Goal: Complete application form: Complete application form

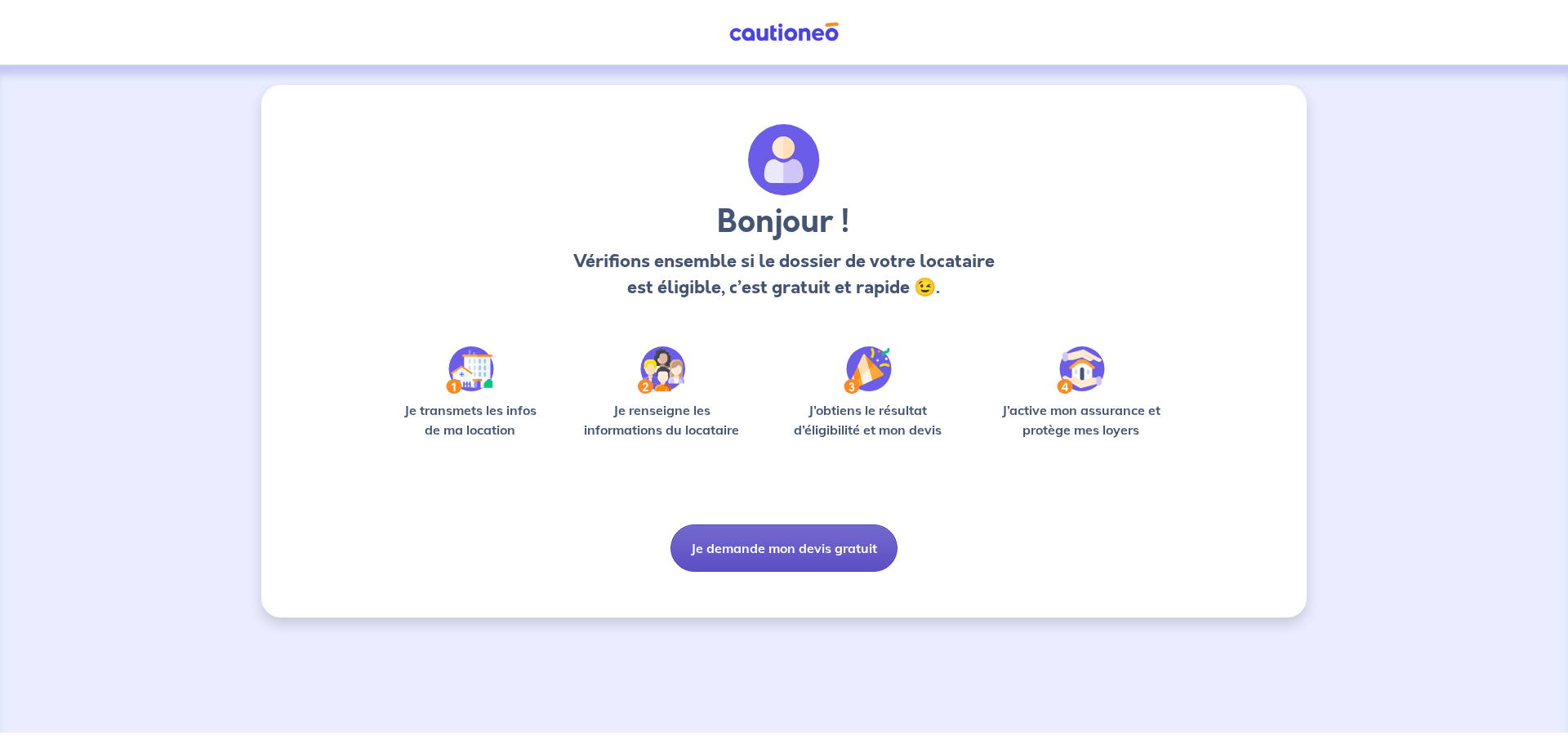
click at [840, 548] on button "Je demande mon devis gratuit" at bounding box center [784, 548] width 227 height 48
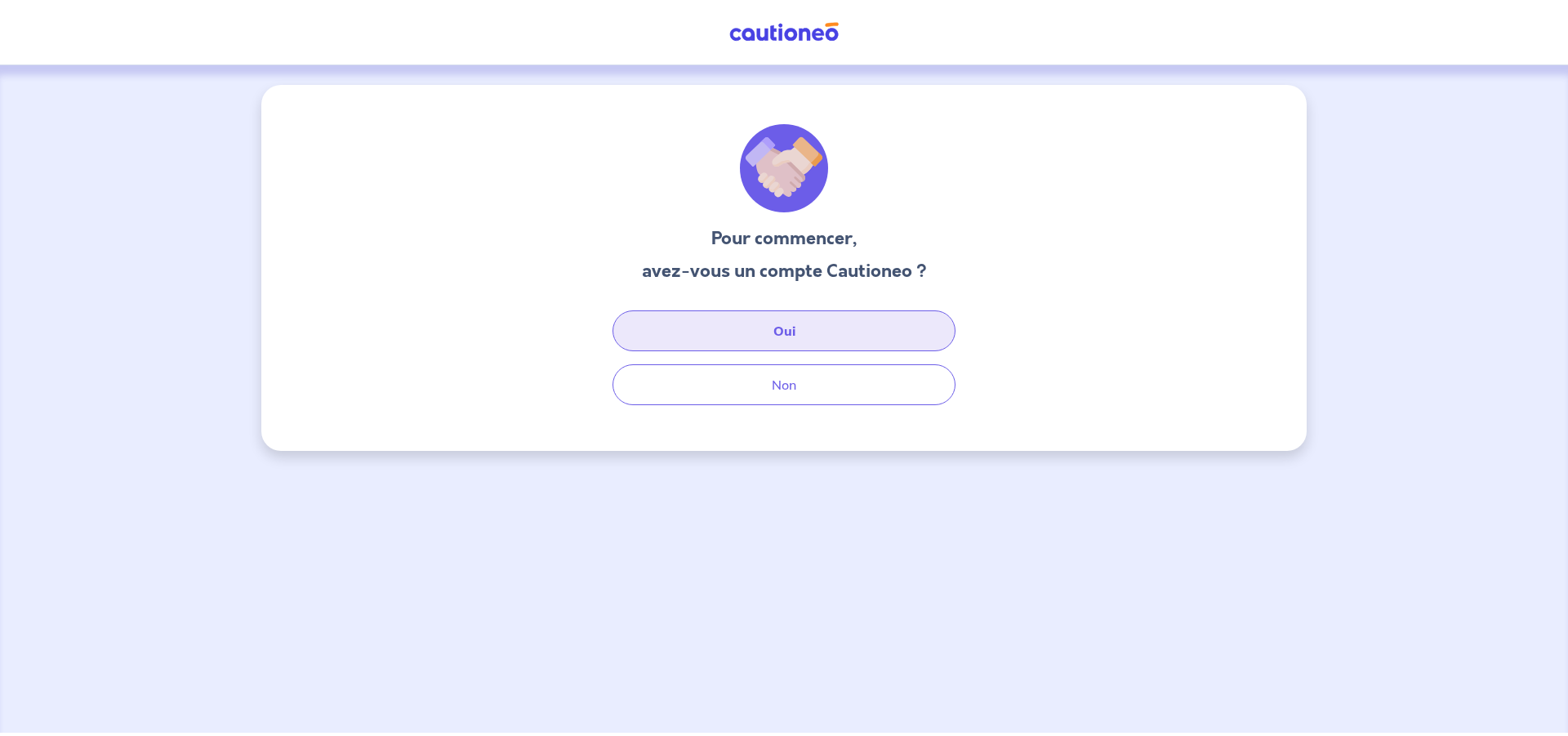
click at [765, 338] on button "Oui" at bounding box center [784, 331] width 343 height 41
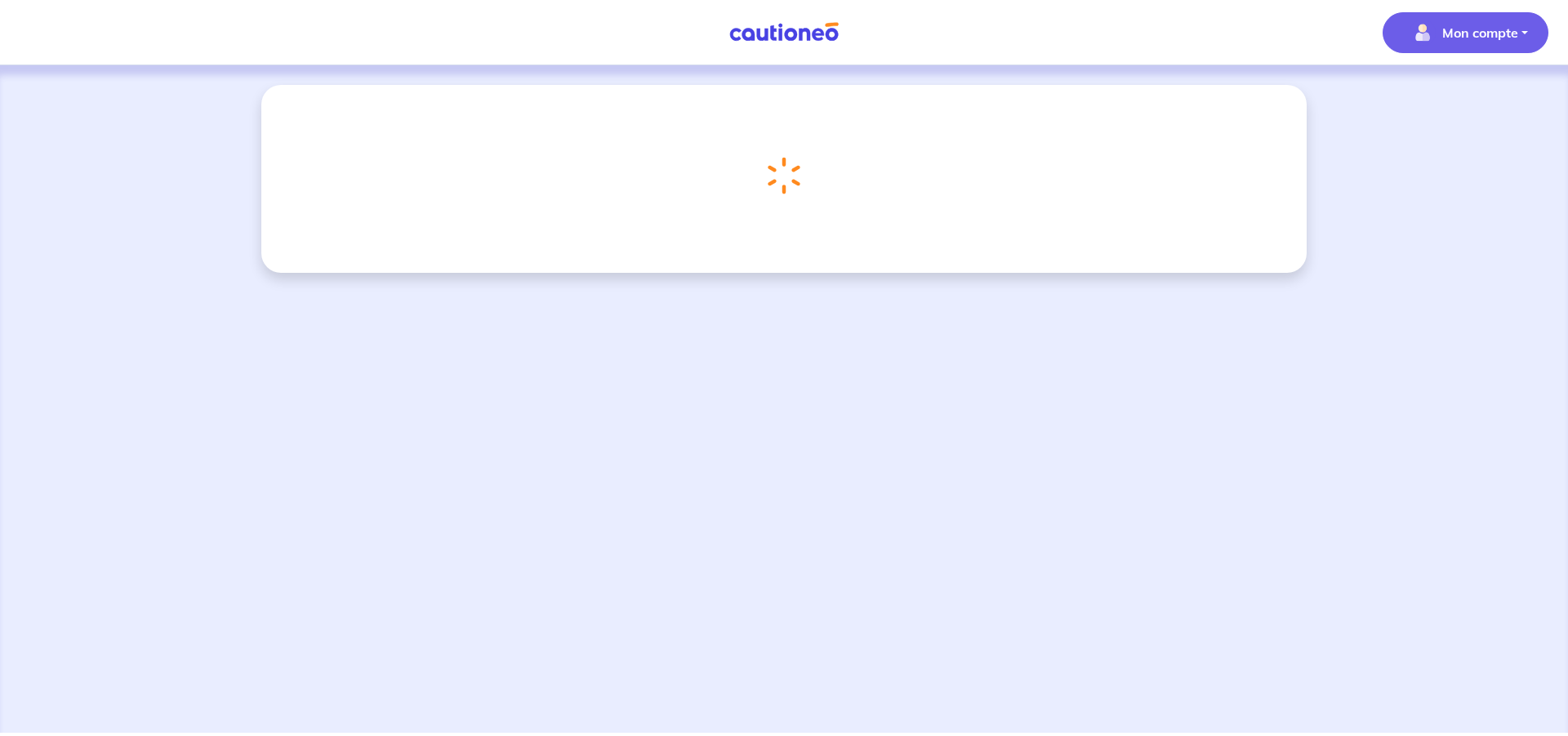
click at [1462, 37] on p "Mon compte" at bounding box center [1480, 33] width 76 height 20
click at [1453, 103] on link "Mes informations" at bounding box center [1449, 102] width 131 height 26
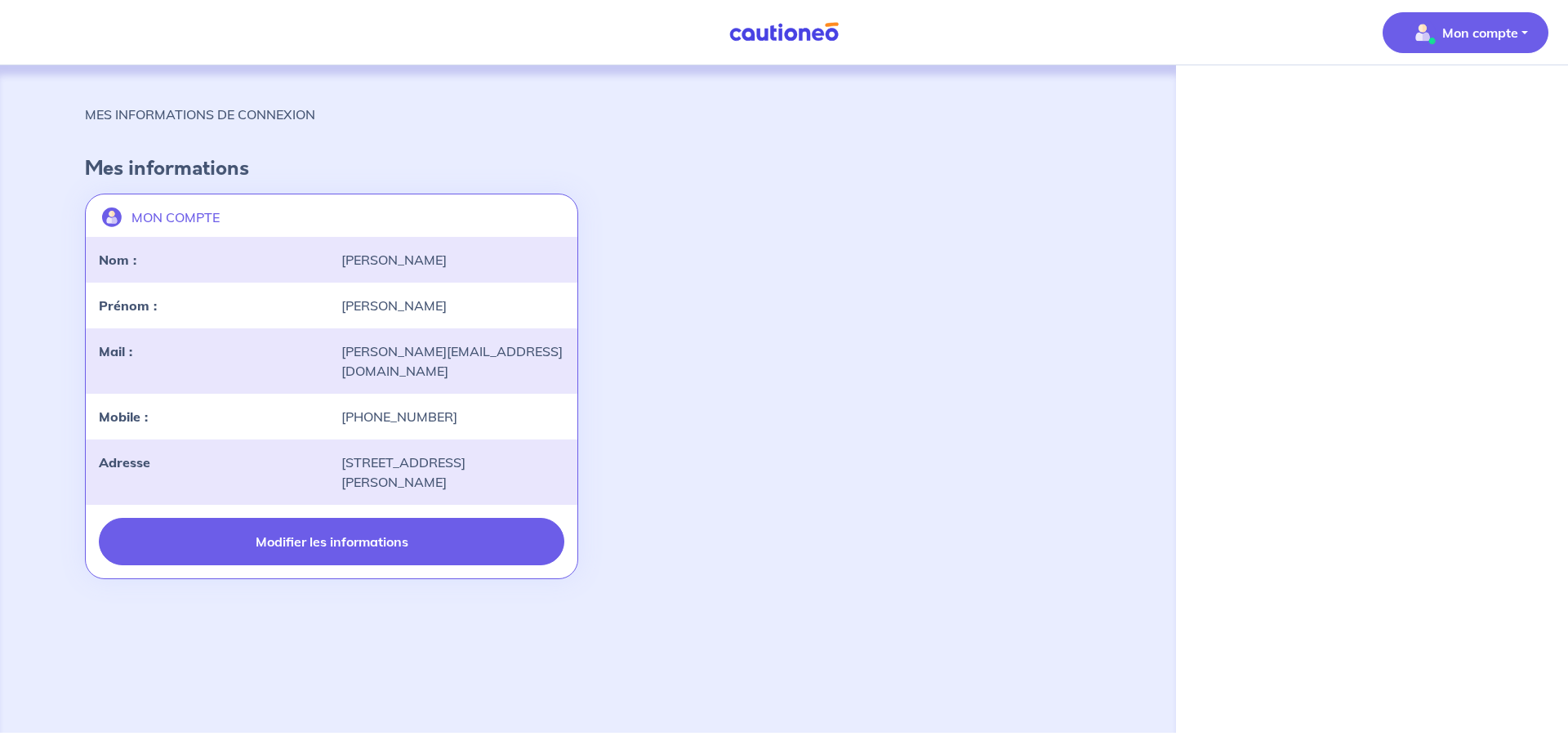
click at [332, 524] on button "Modifier les informations" at bounding box center [331, 541] width 466 height 48
select select "FR"
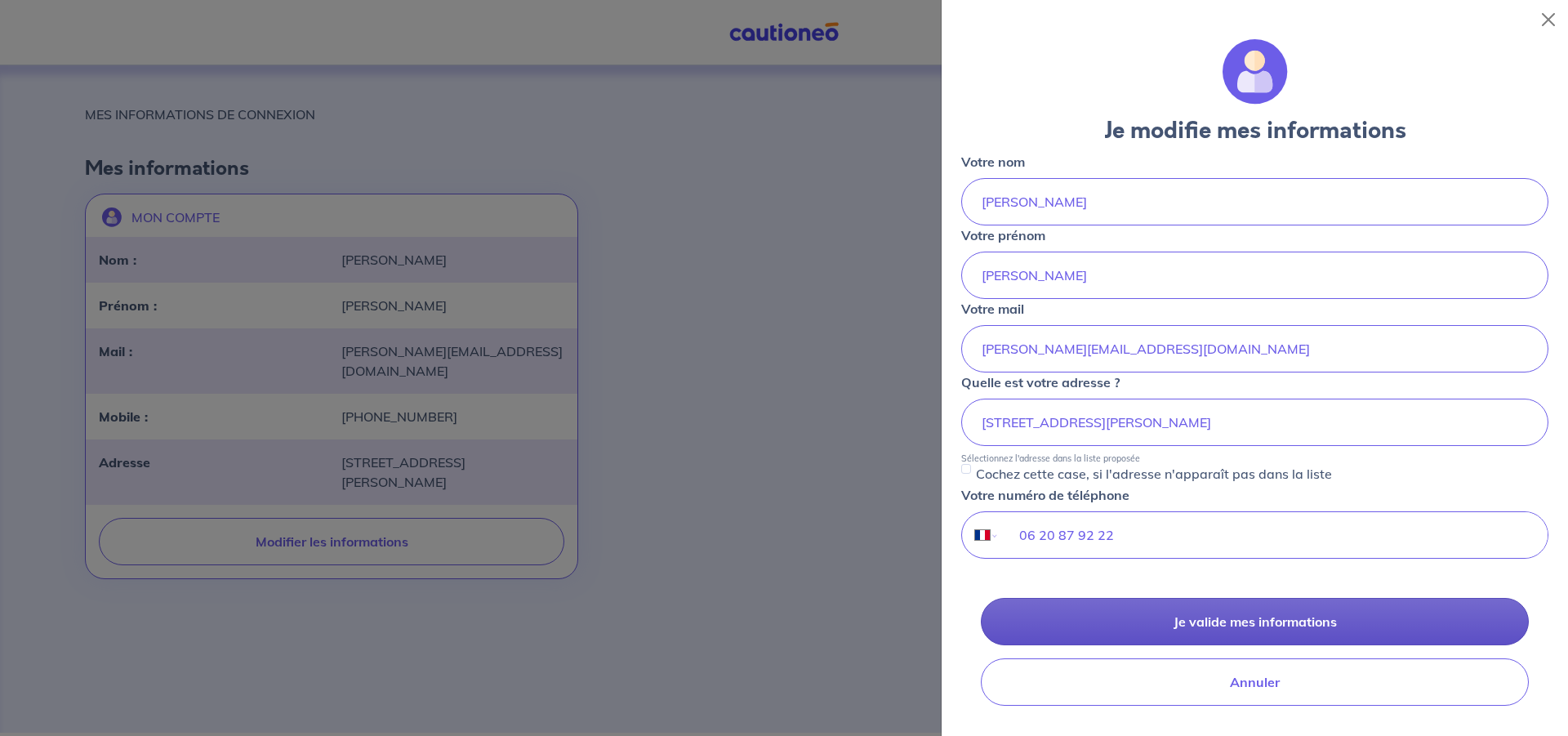
click at [1303, 620] on button "Je valide mes informations" at bounding box center [1254, 621] width 548 height 48
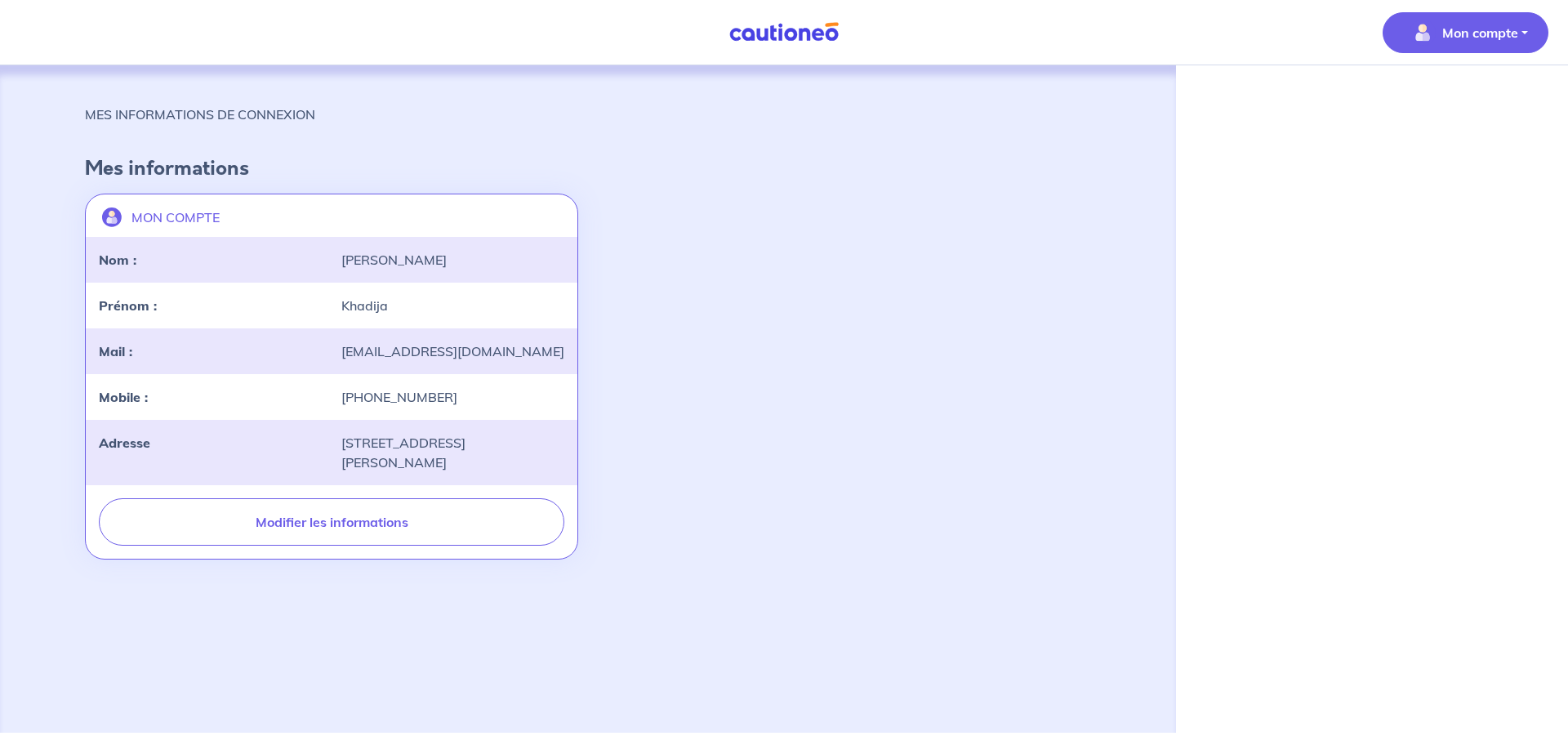
click at [1482, 29] on p "Mon compte" at bounding box center [1480, 33] width 76 height 20
click at [1517, 36] on p "Mon compte" at bounding box center [1480, 33] width 76 height 20
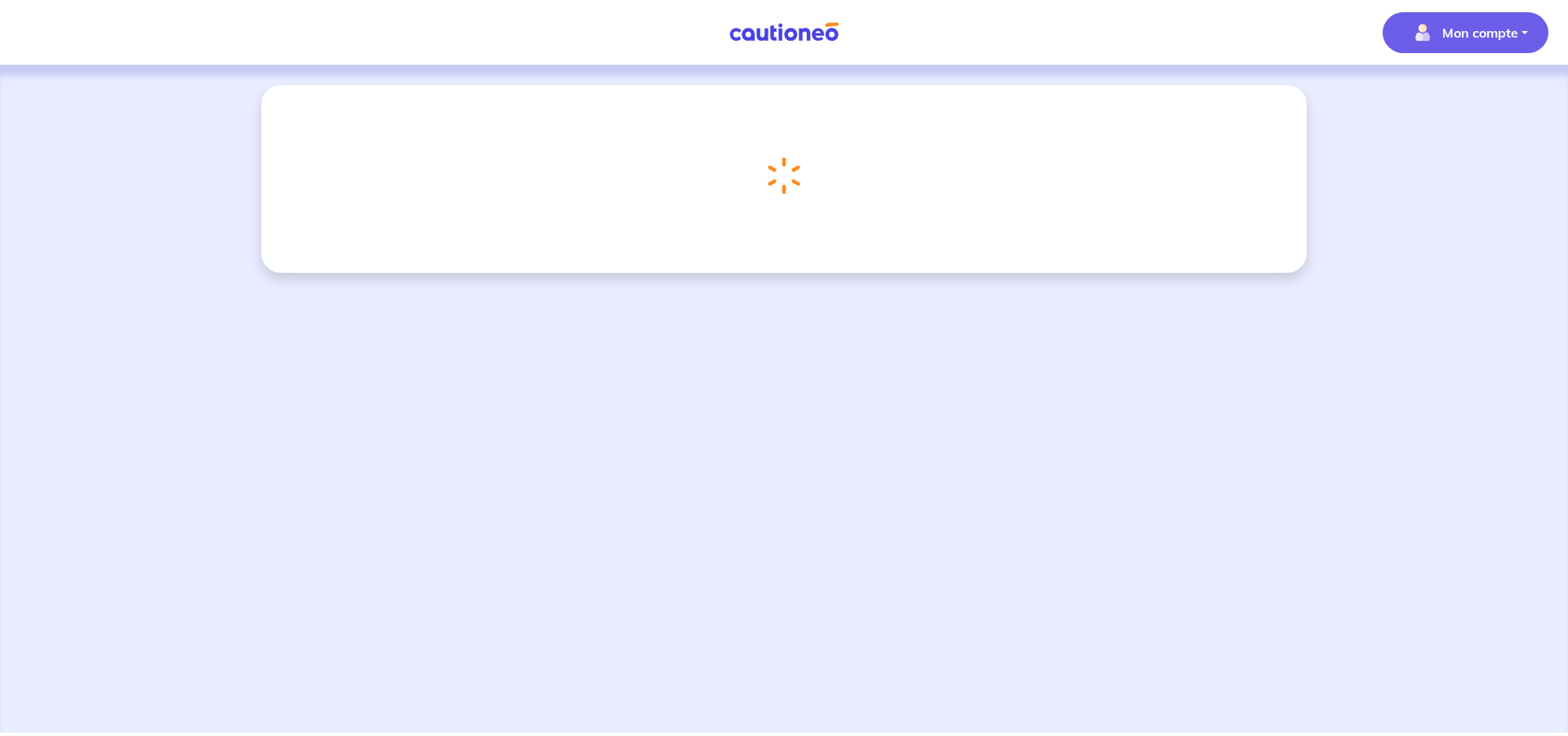
click at [1484, 29] on p "Mon compte" at bounding box center [1480, 33] width 76 height 20
click at [1436, 150] on link "Me déconnecter" at bounding box center [1449, 141] width 131 height 26
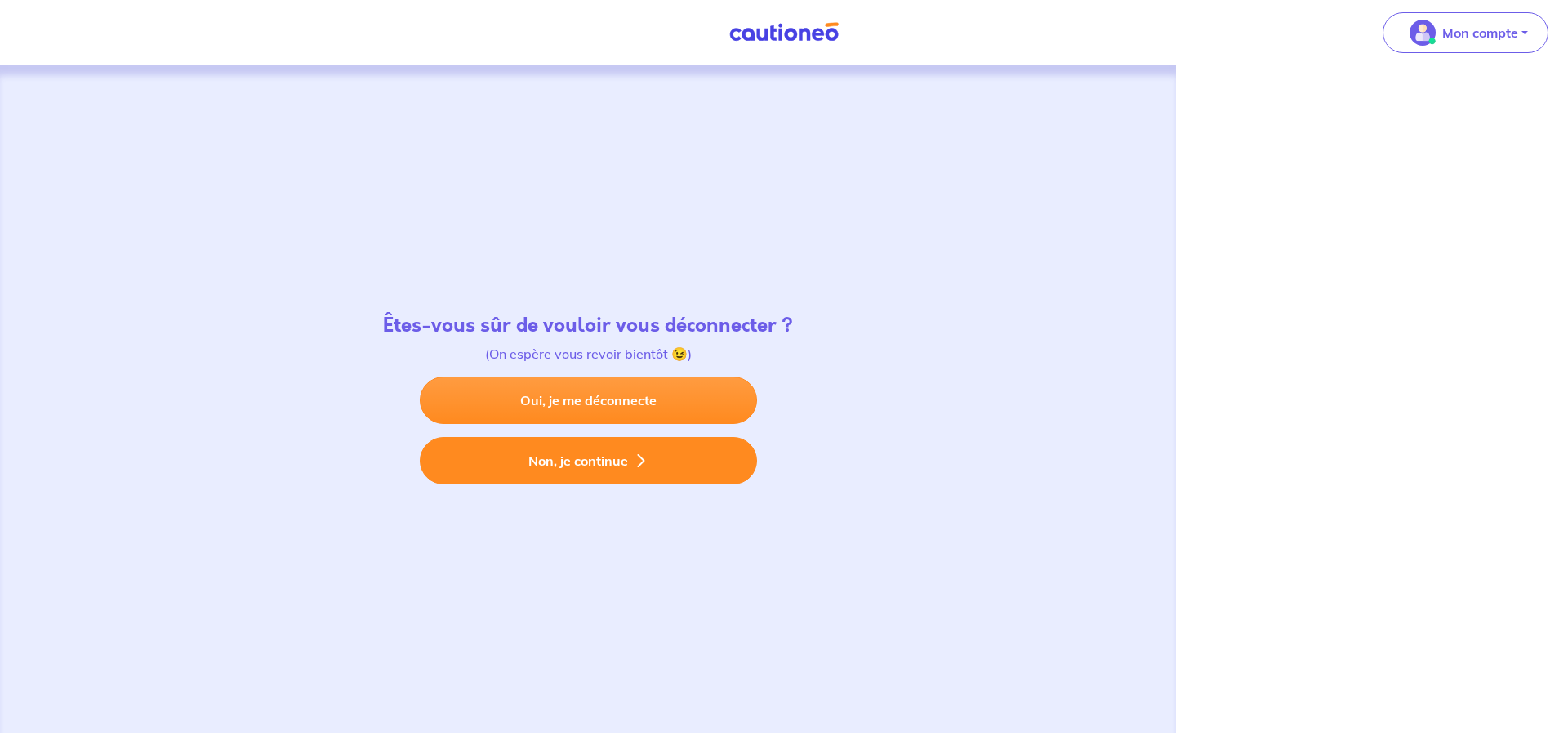
click at [610, 470] on button "Non, je continue" at bounding box center [588, 460] width 337 height 48
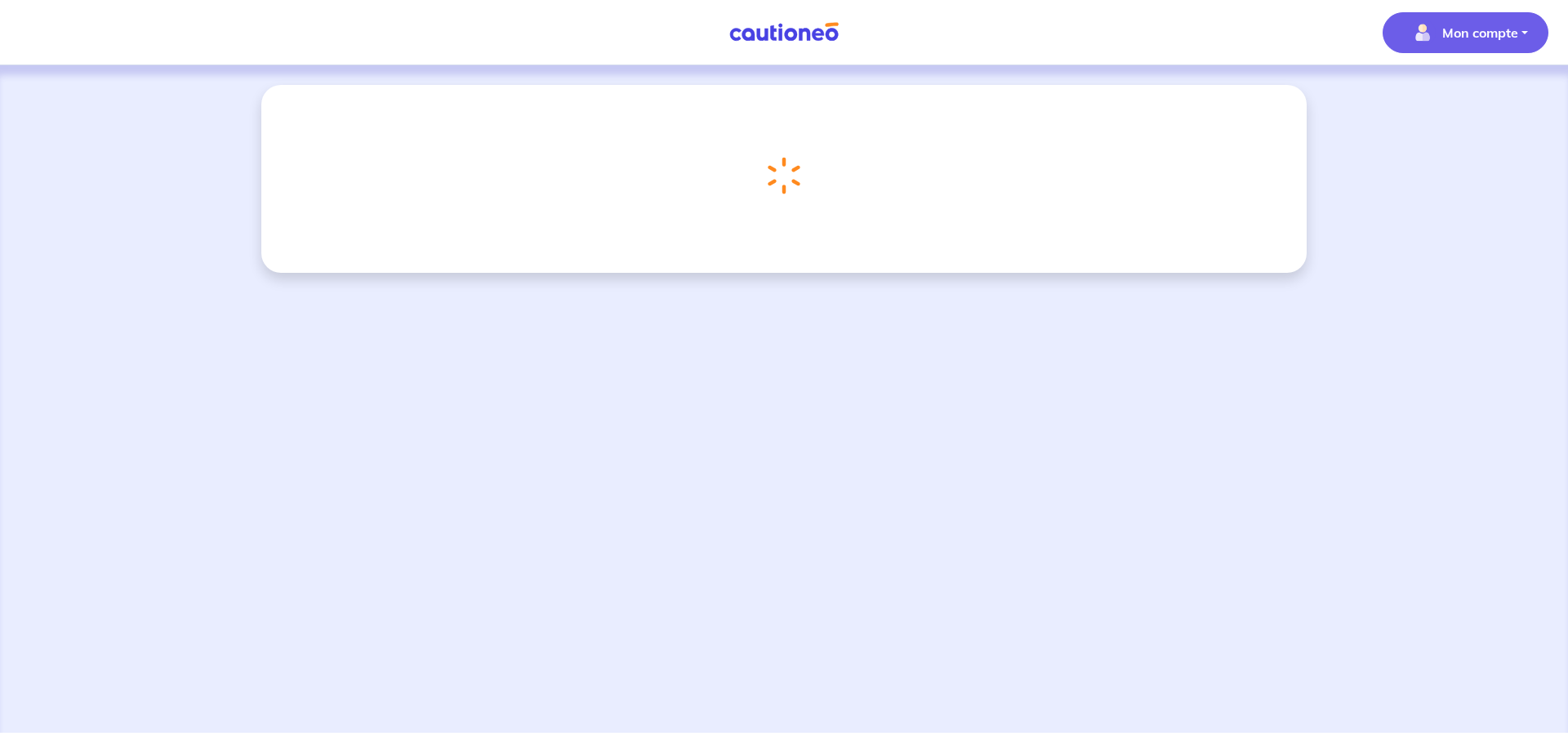
click at [1501, 27] on p "Mon compte" at bounding box center [1480, 33] width 76 height 20
click at [1472, 97] on link "Mes informations" at bounding box center [1449, 102] width 131 height 26
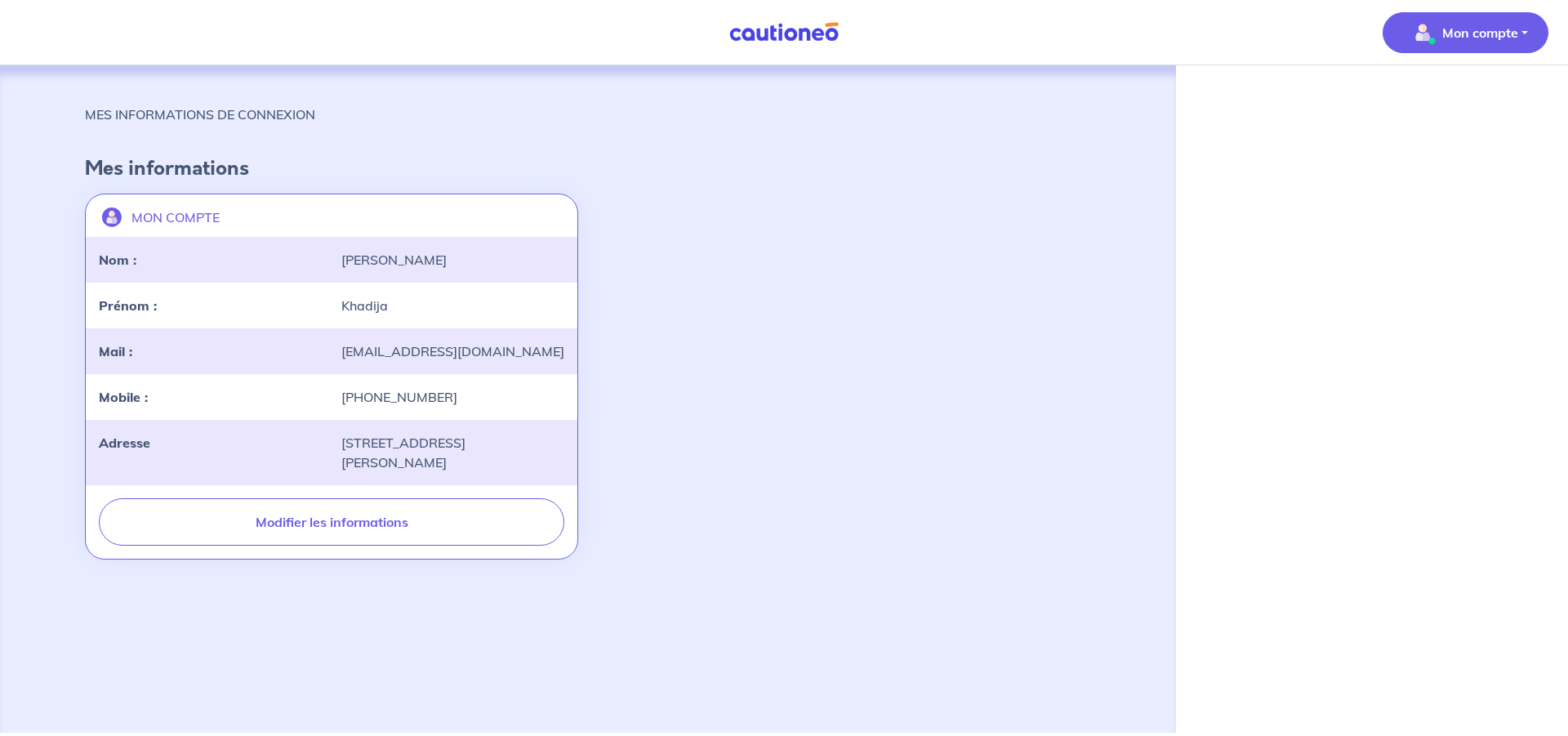
click at [1466, 26] on p "Mon compte" at bounding box center [1480, 33] width 76 height 20
click at [1460, 145] on link "Me déconnecter" at bounding box center [1449, 141] width 131 height 26
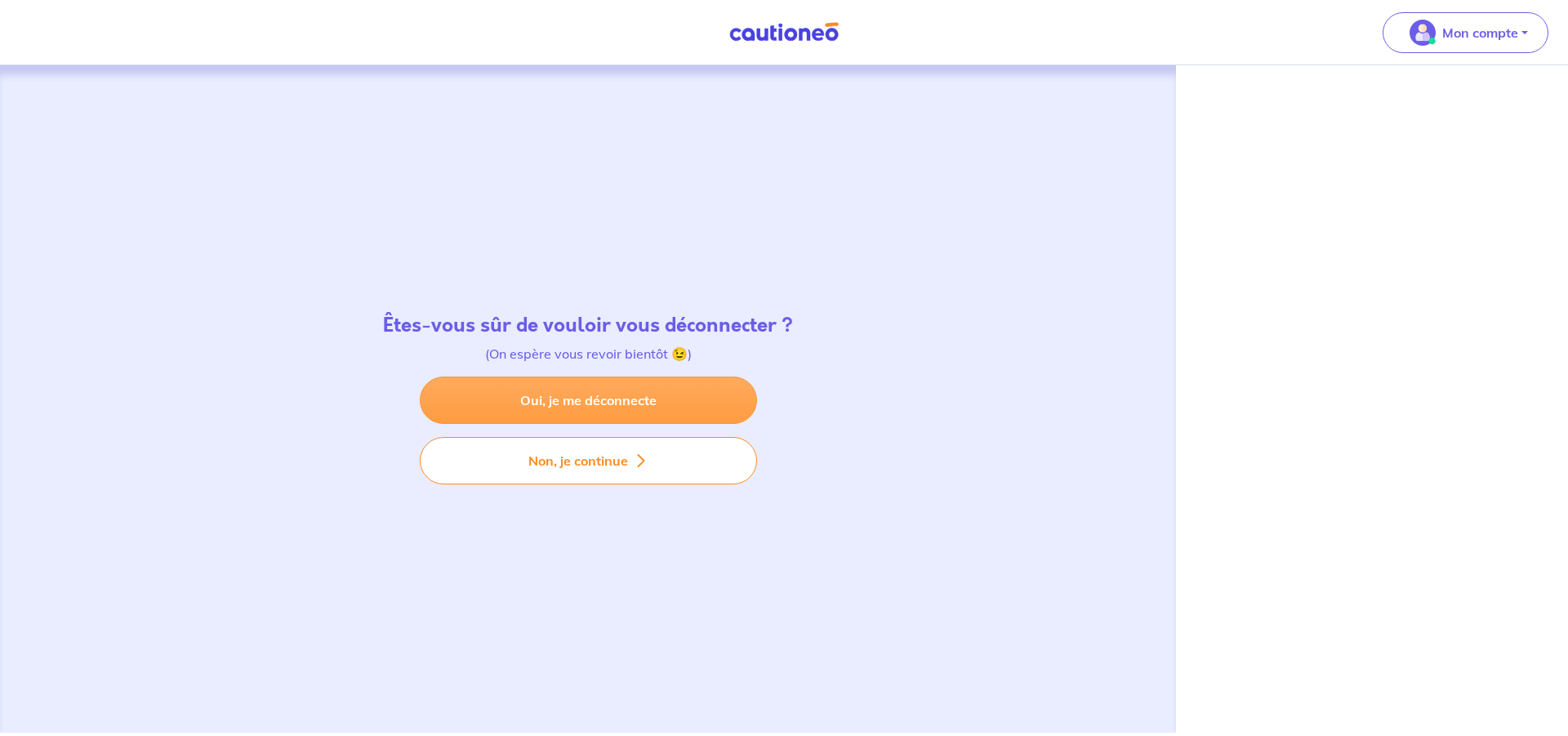
click at [569, 409] on link "Oui, je me déconnecte" at bounding box center [588, 400] width 337 height 48
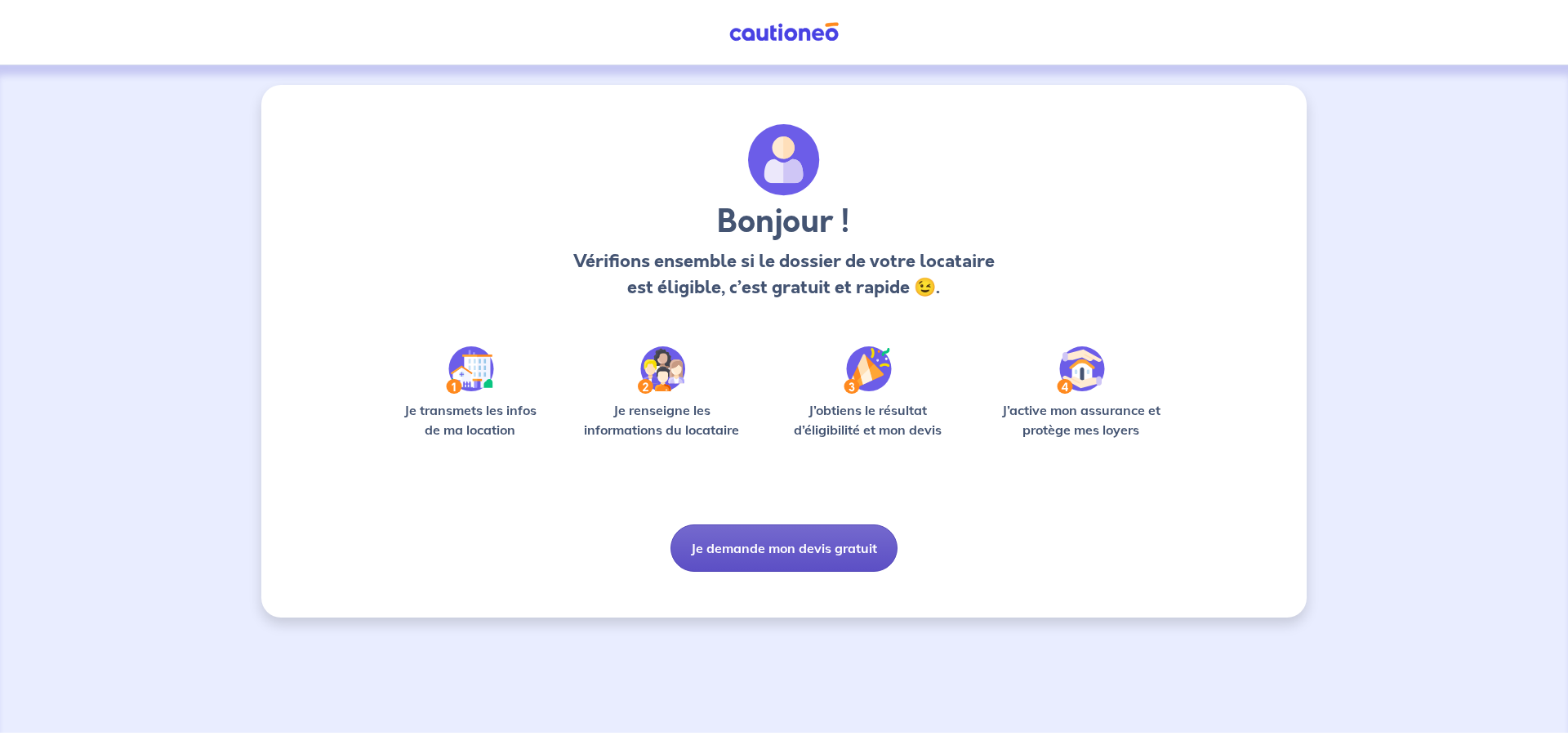
click at [820, 543] on button "Je demande mon devis gratuit" at bounding box center [784, 548] width 227 height 48
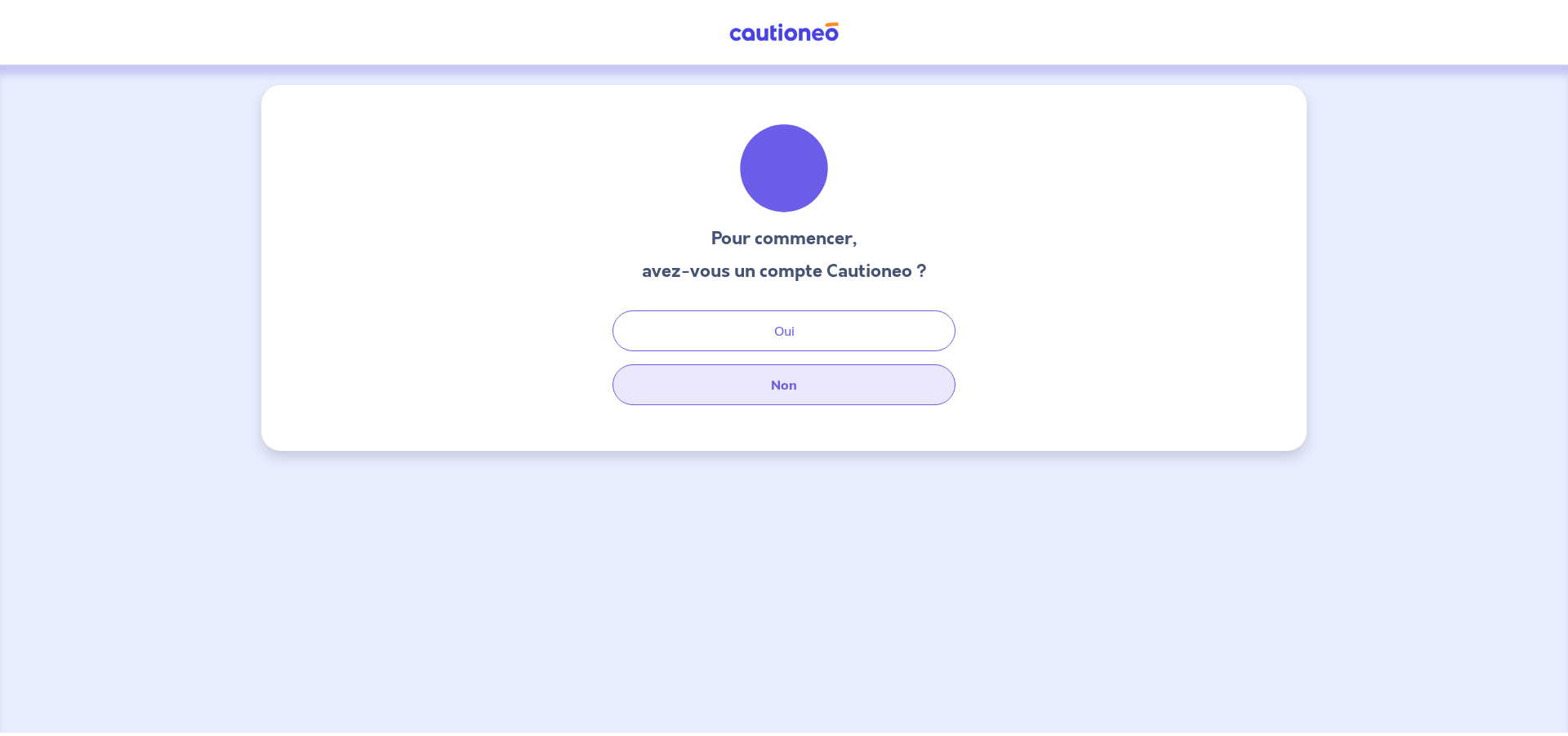
click at [789, 386] on button "Non" at bounding box center [784, 385] width 343 height 41
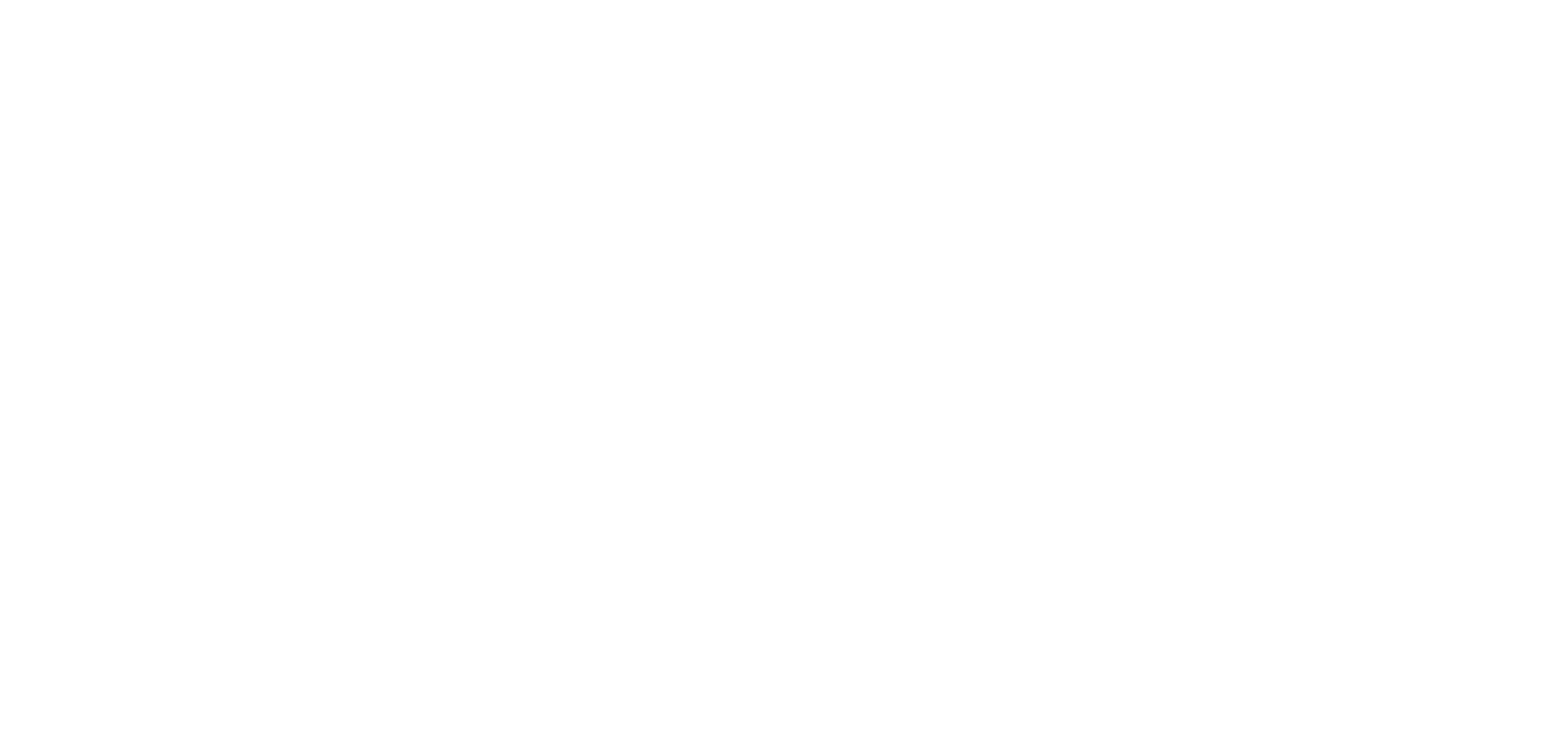
select select "FR"
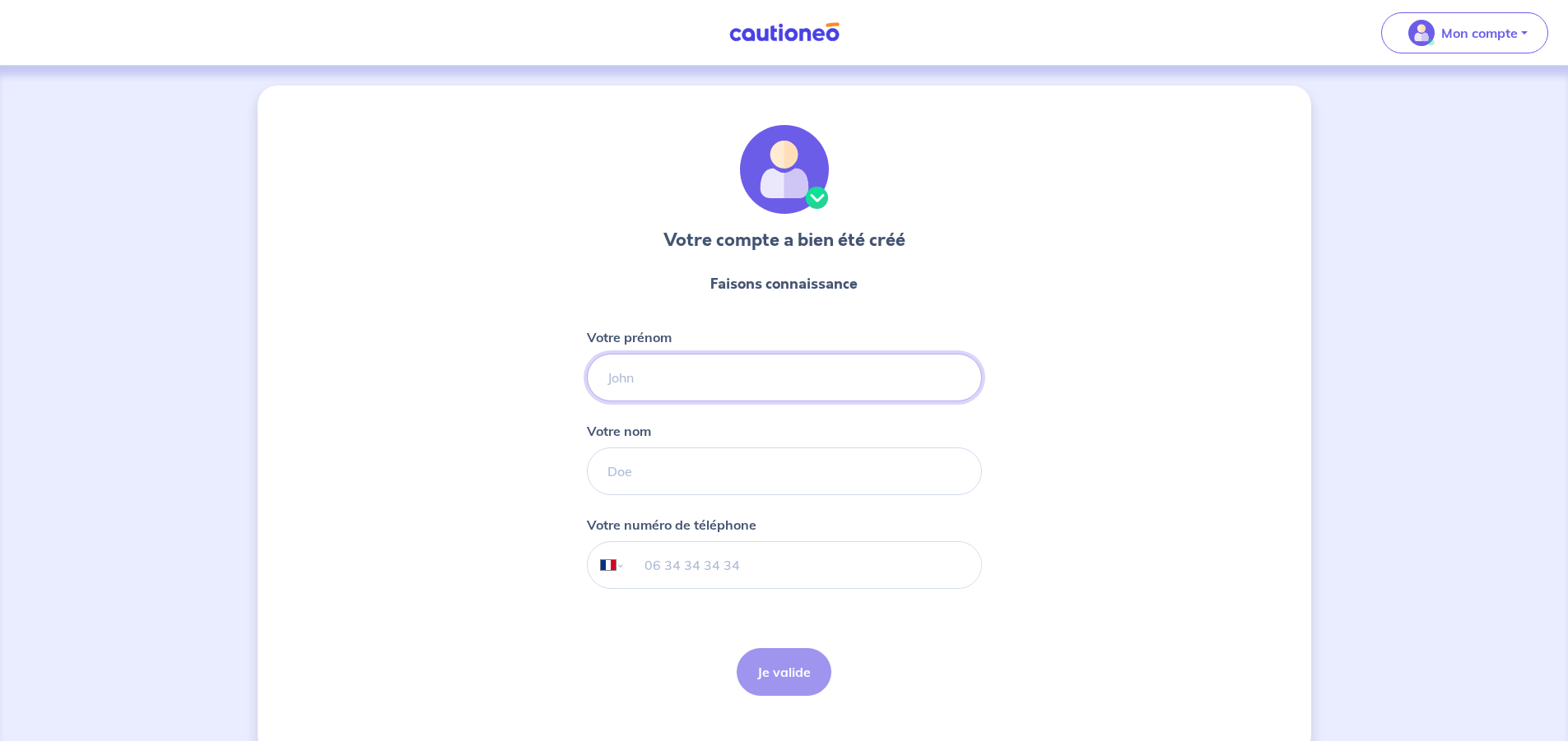
click at [647, 381] on input "Votre prénom" at bounding box center [784, 377] width 395 height 48
type input "Khadija"
click at [649, 459] on input "Votre nom" at bounding box center [784, 471] width 395 height 48
type input "[PERSON_NAME]"
click at [647, 587] on input "tel" at bounding box center [802, 565] width 356 height 46
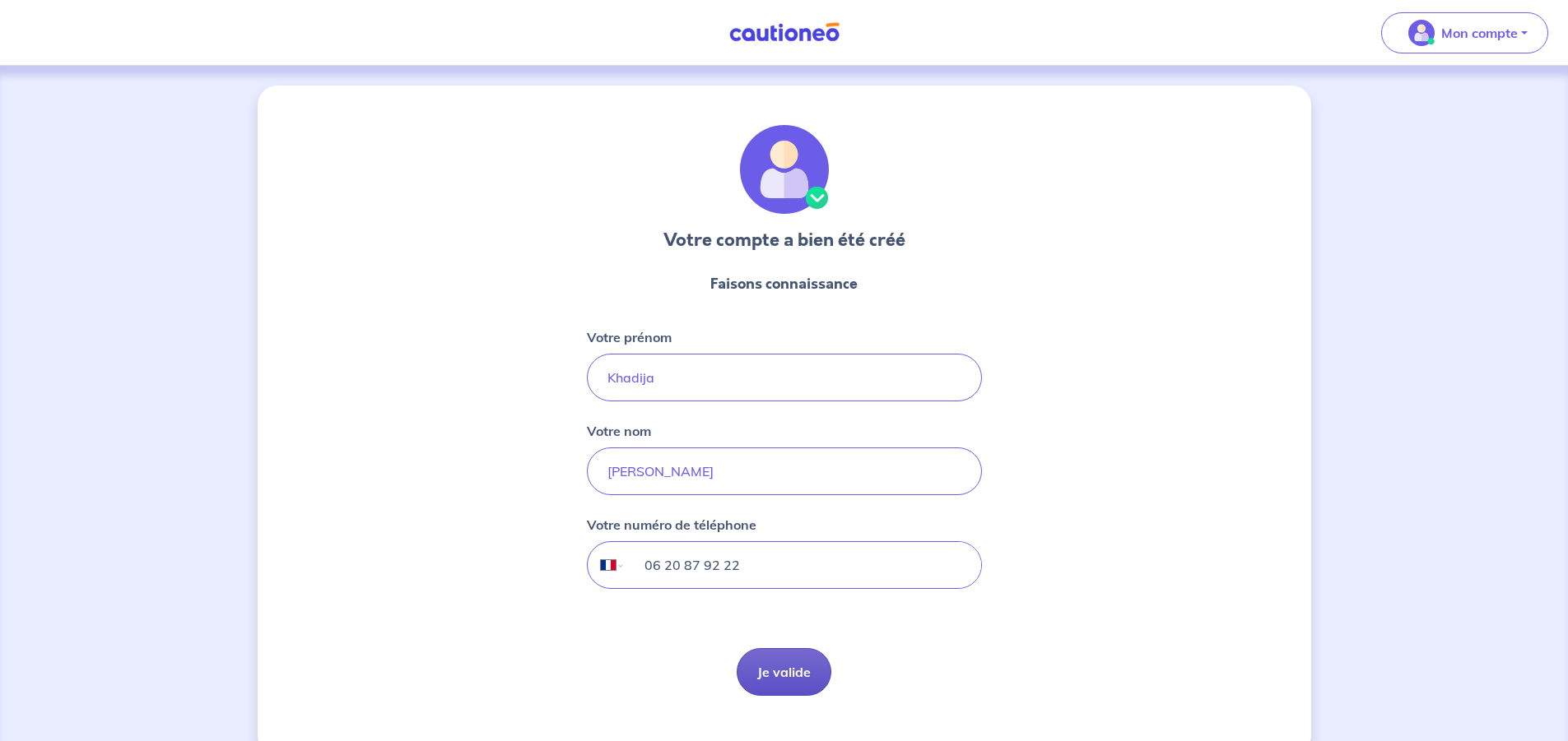
type input "06 20 87 92 22"
click at [796, 679] on button "Je valide" at bounding box center [784, 672] width 95 height 48
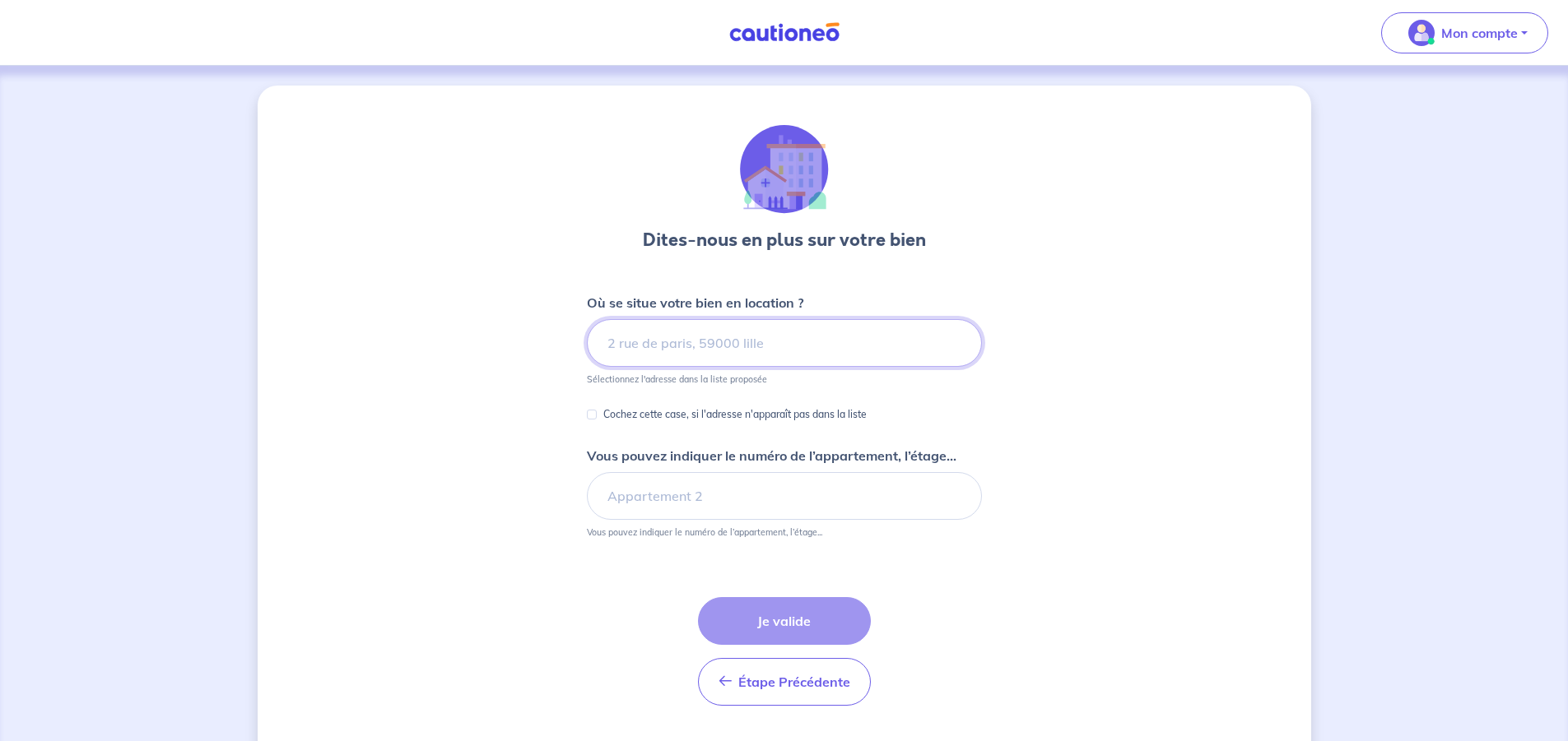
click at [632, 352] on input at bounding box center [784, 342] width 395 height 48
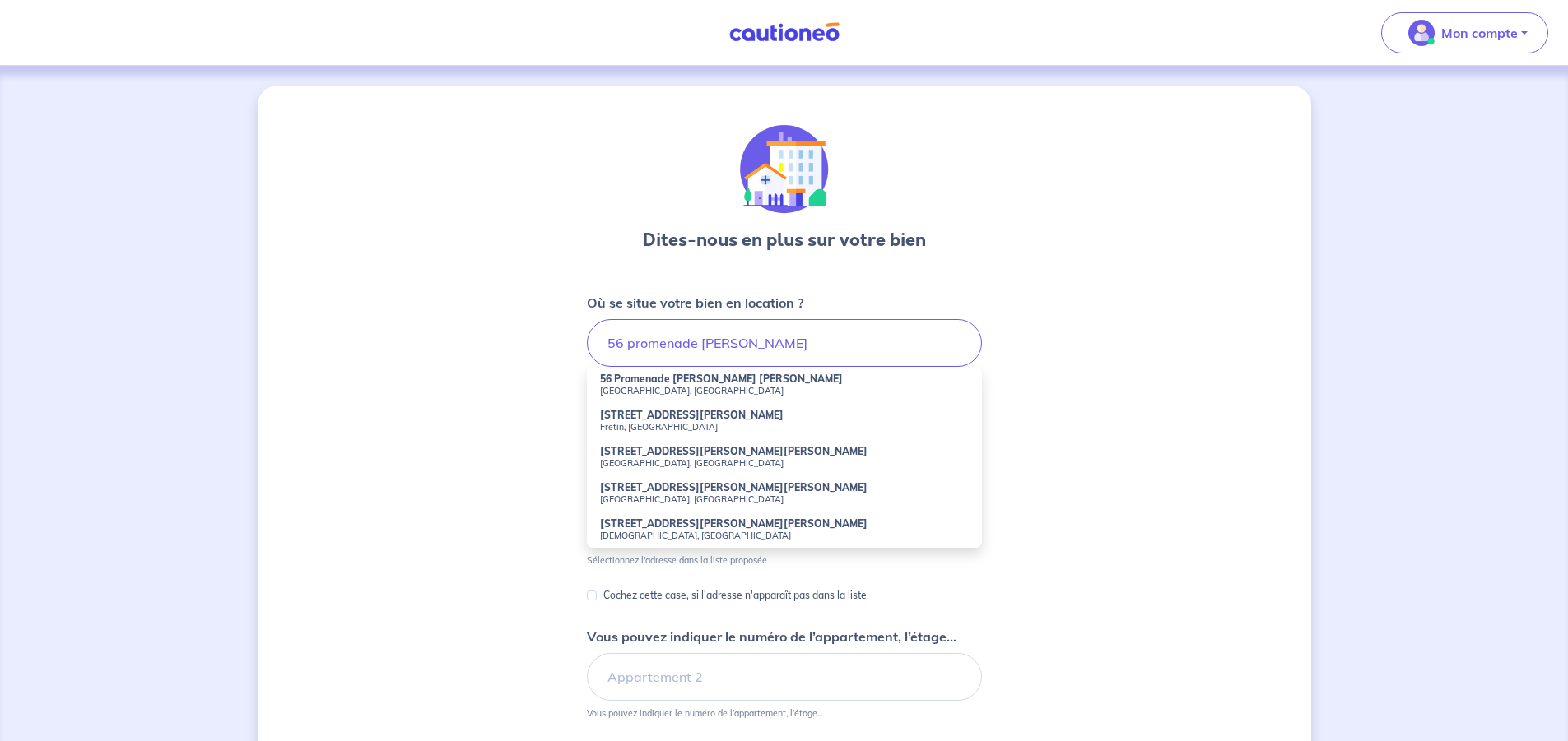
click at [614, 384] on strong "56 Promenade [PERSON_NAME] [PERSON_NAME]" at bounding box center [721, 378] width 243 height 12
type input "56 Promenade [PERSON_NAME] [PERSON_NAME], [GEOGRAPHIC_DATA], [GEOGRAPHIC_DATA]"
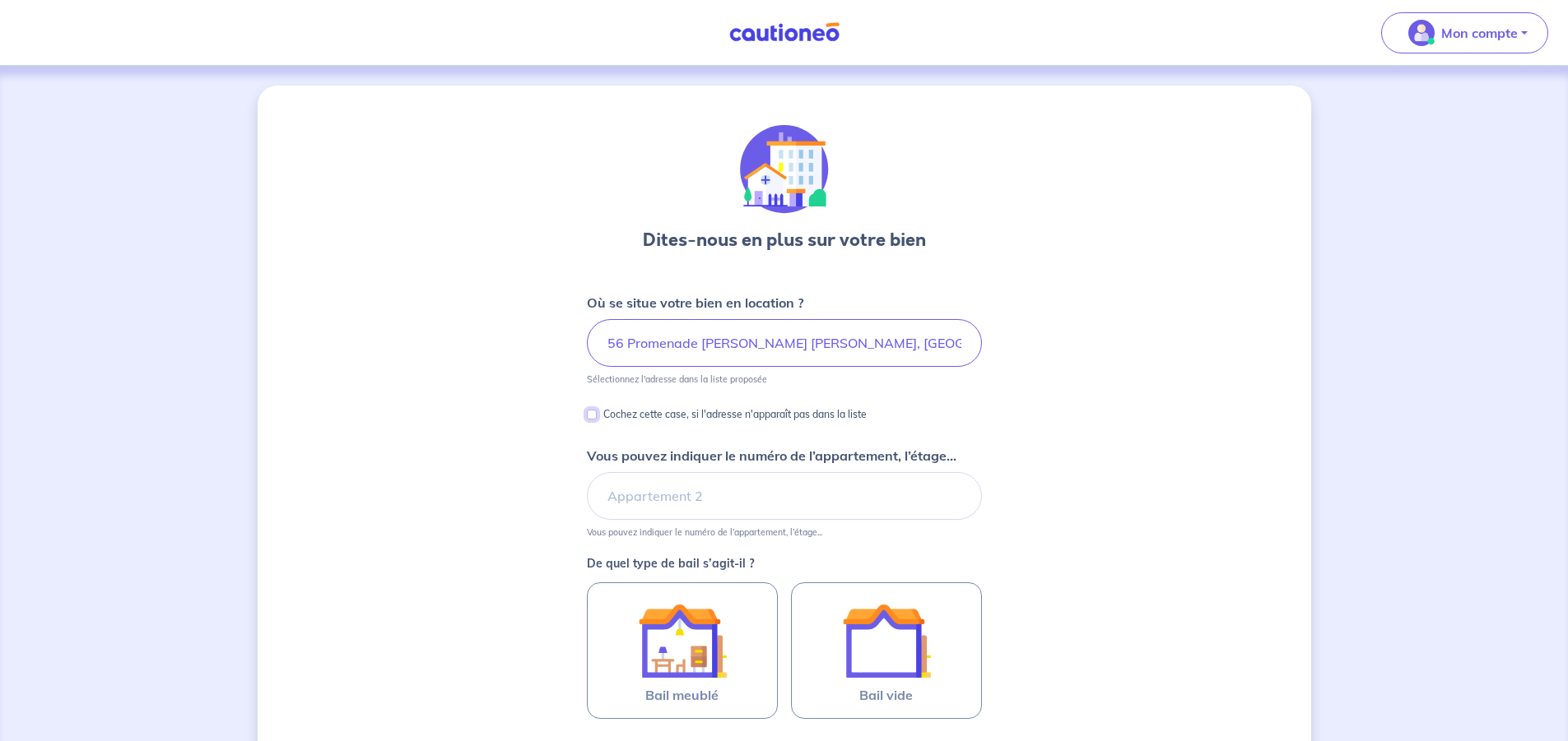
click at [595, 416] on input "Cochez cette case, si l'adresse n'apparaît pas dans la liste" at bounding box center [591, 415] width 10 height 10
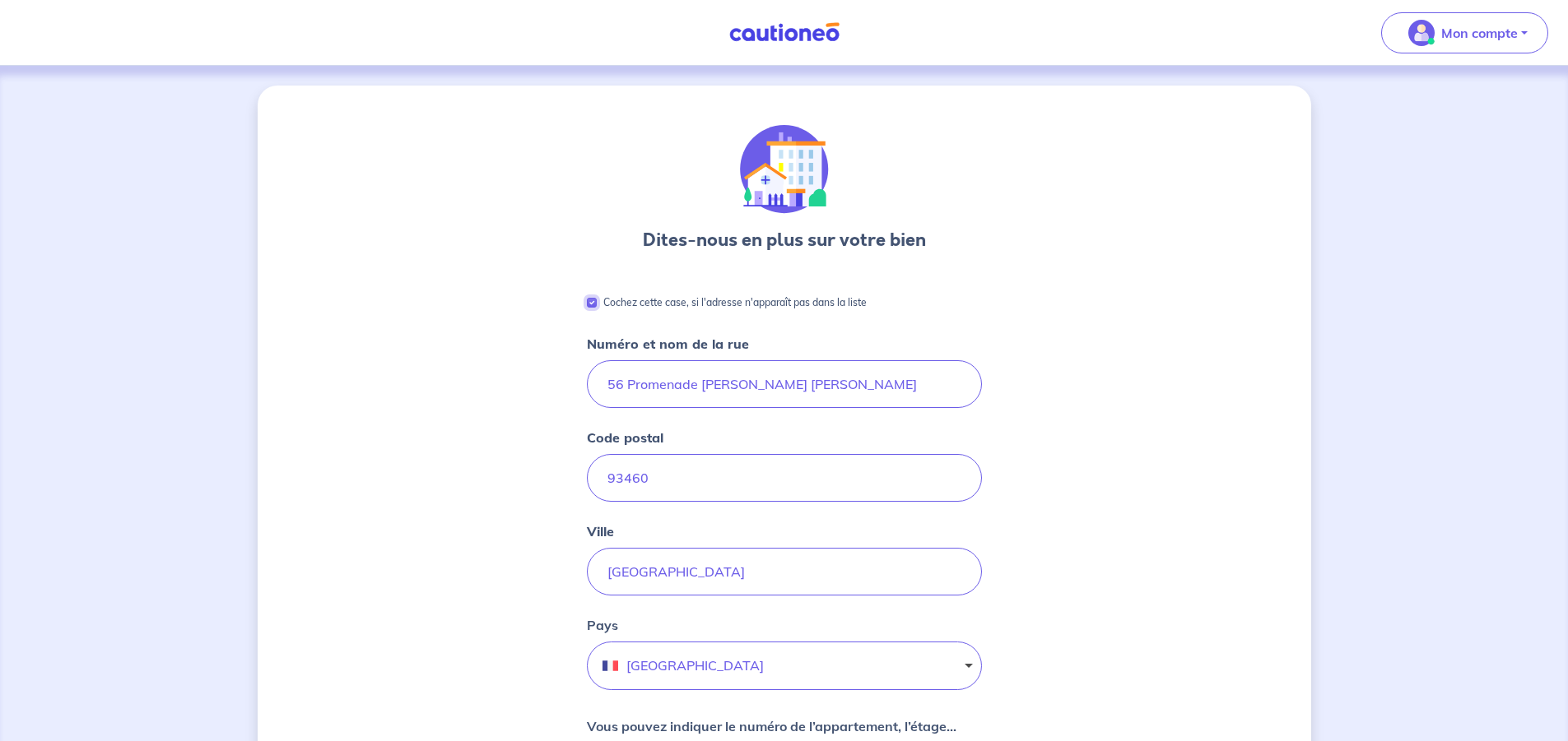
scroll to position [83, 0]
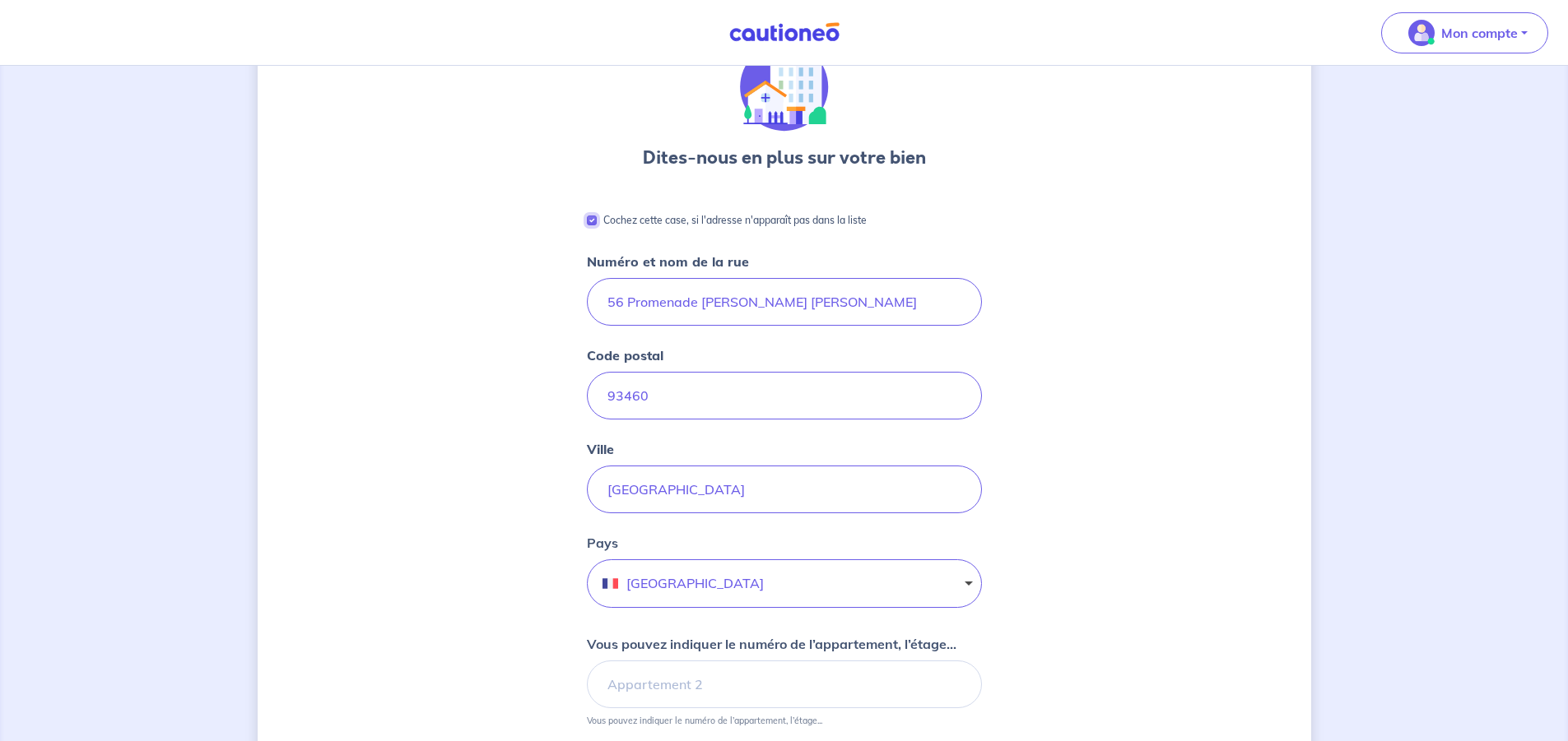
click at [596, 219] on input "Cochez cette case, si l'adresse n'apparaît pas dans la liste" at bounding box center [591, 220] width 10 height 10
checkbox input "false"
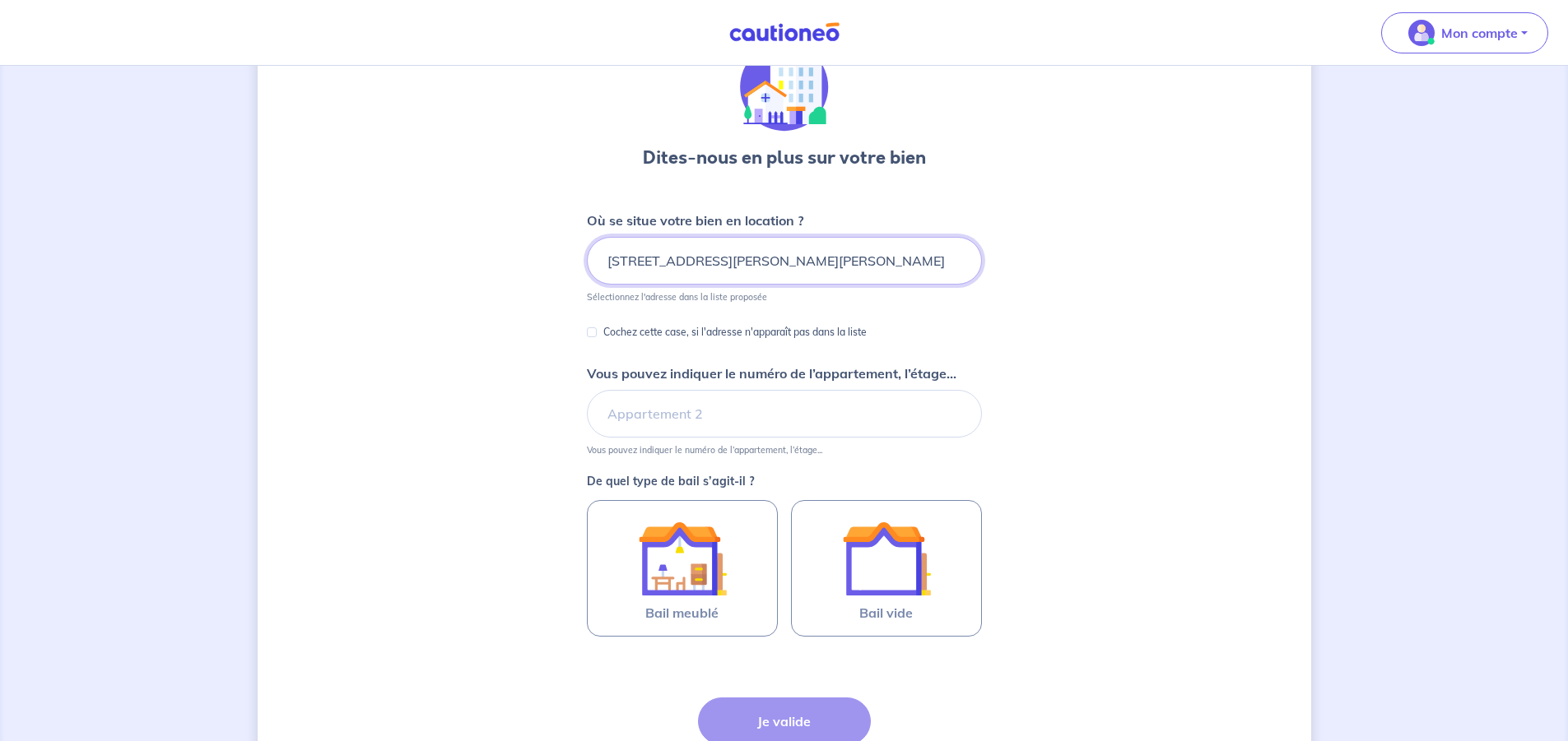
scroll to position [164, 0]
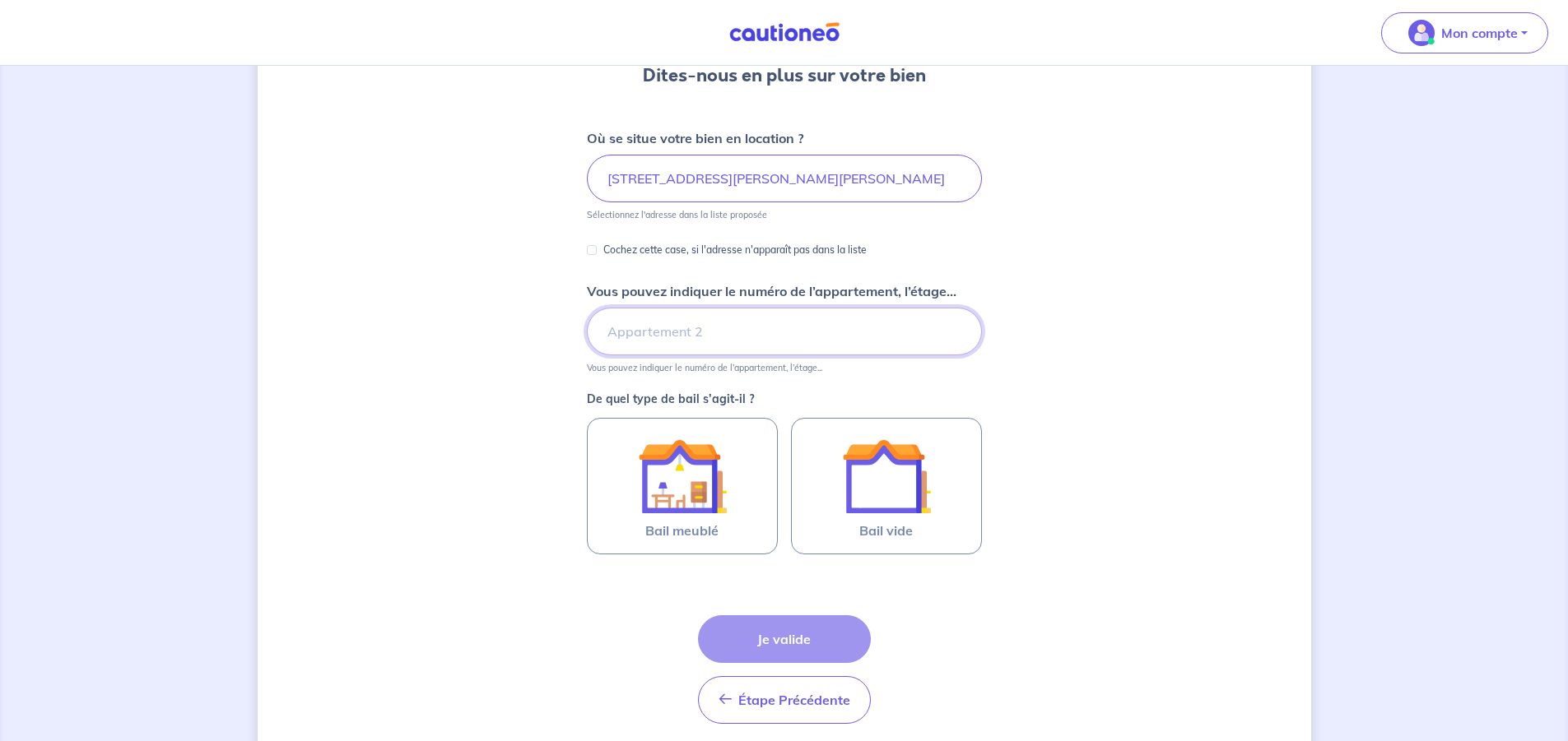
click at [673, 326] on input "Vous pouvez indiquer le numéro de l’appartement, l’étage..." at bounding box center [784, 331] width 395 height 48
click at [691, 335] on input "appartement rdc" at bounding box center [784, 331] width 395 height 48
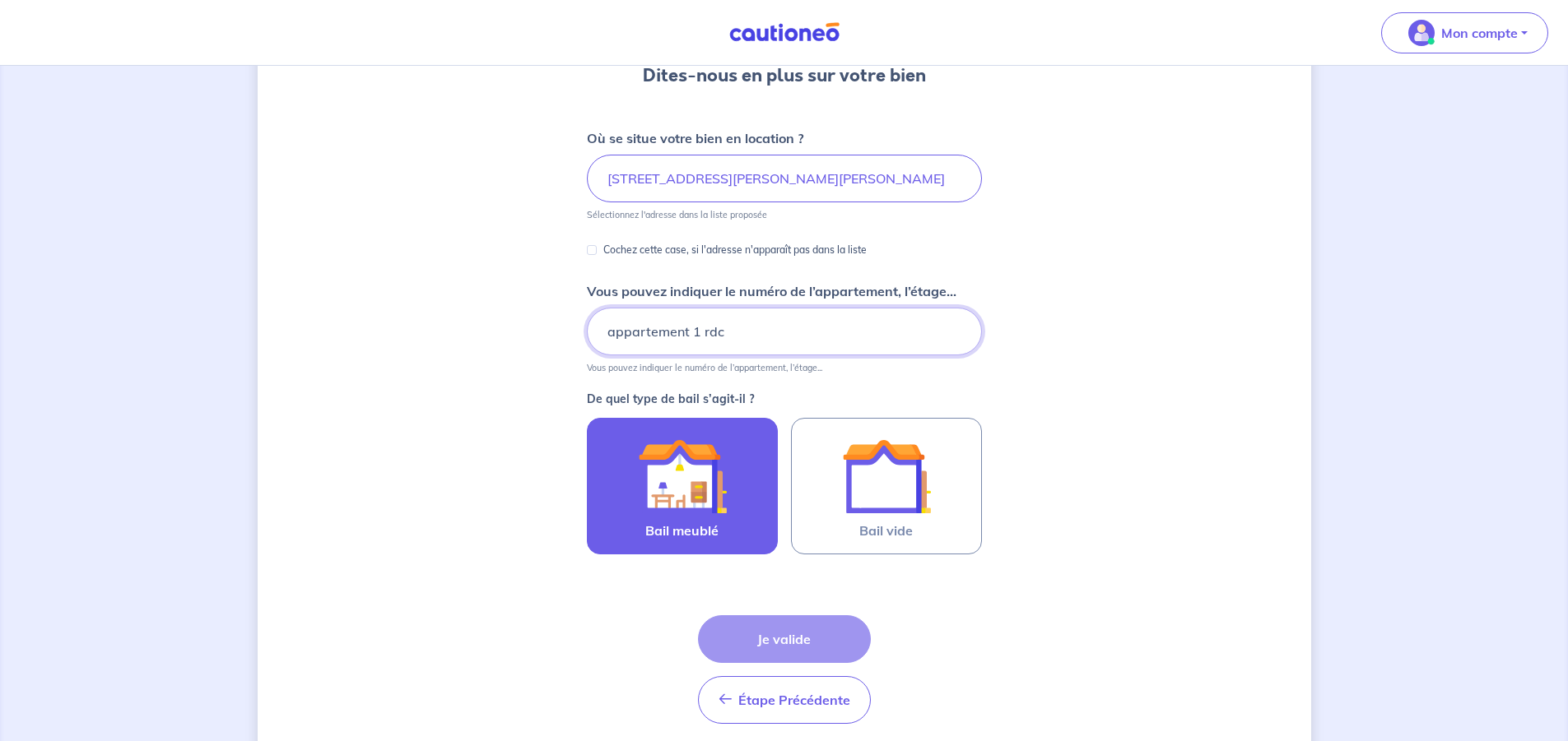
type input "appartement 1 rdc"
click at [742, 495] on div at bounding box center [682, 476] width 150 height 89
click at [0, 0] on input "Bail meublé" at bounding box center [0, 0] width 0 height 0
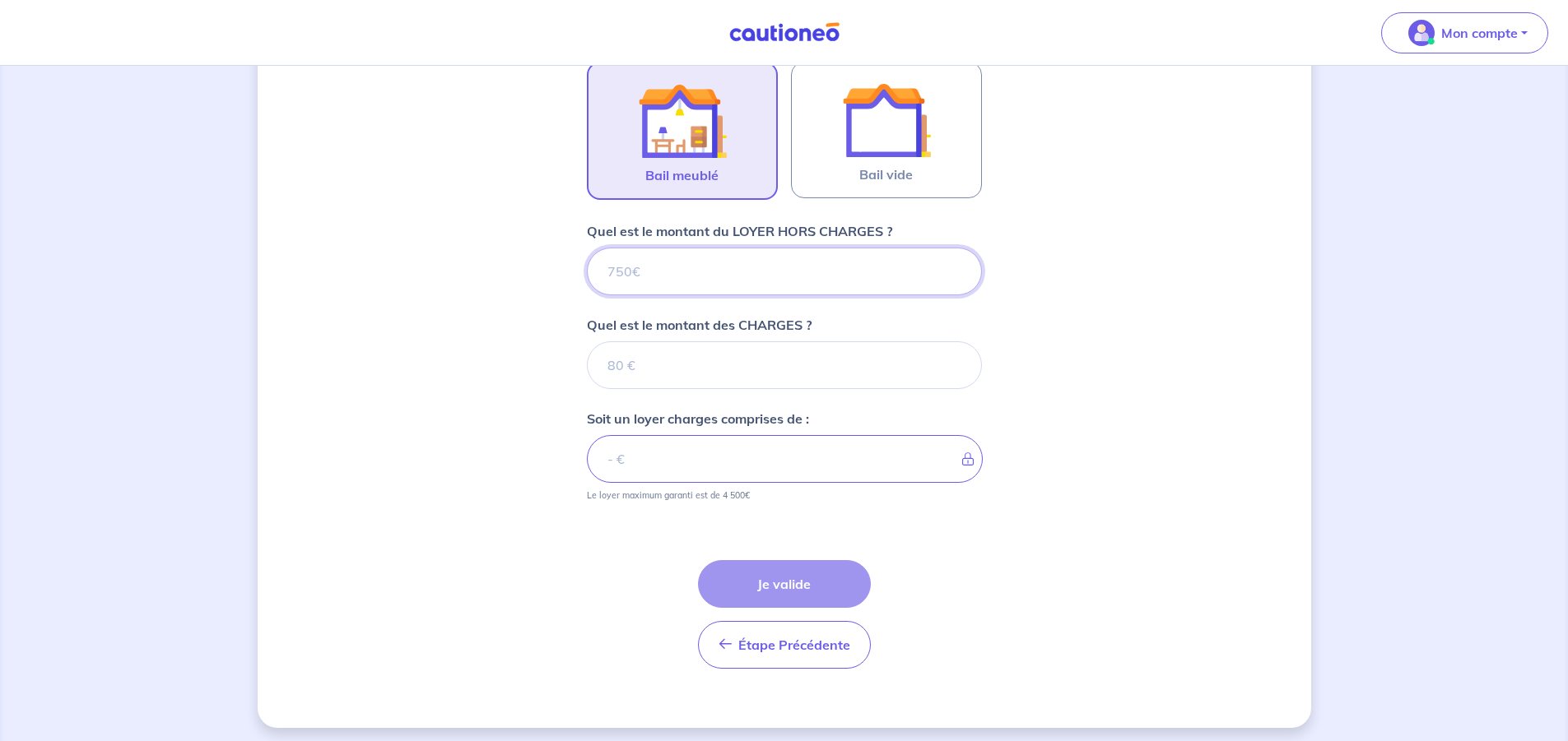
scroll to position [527, 0]
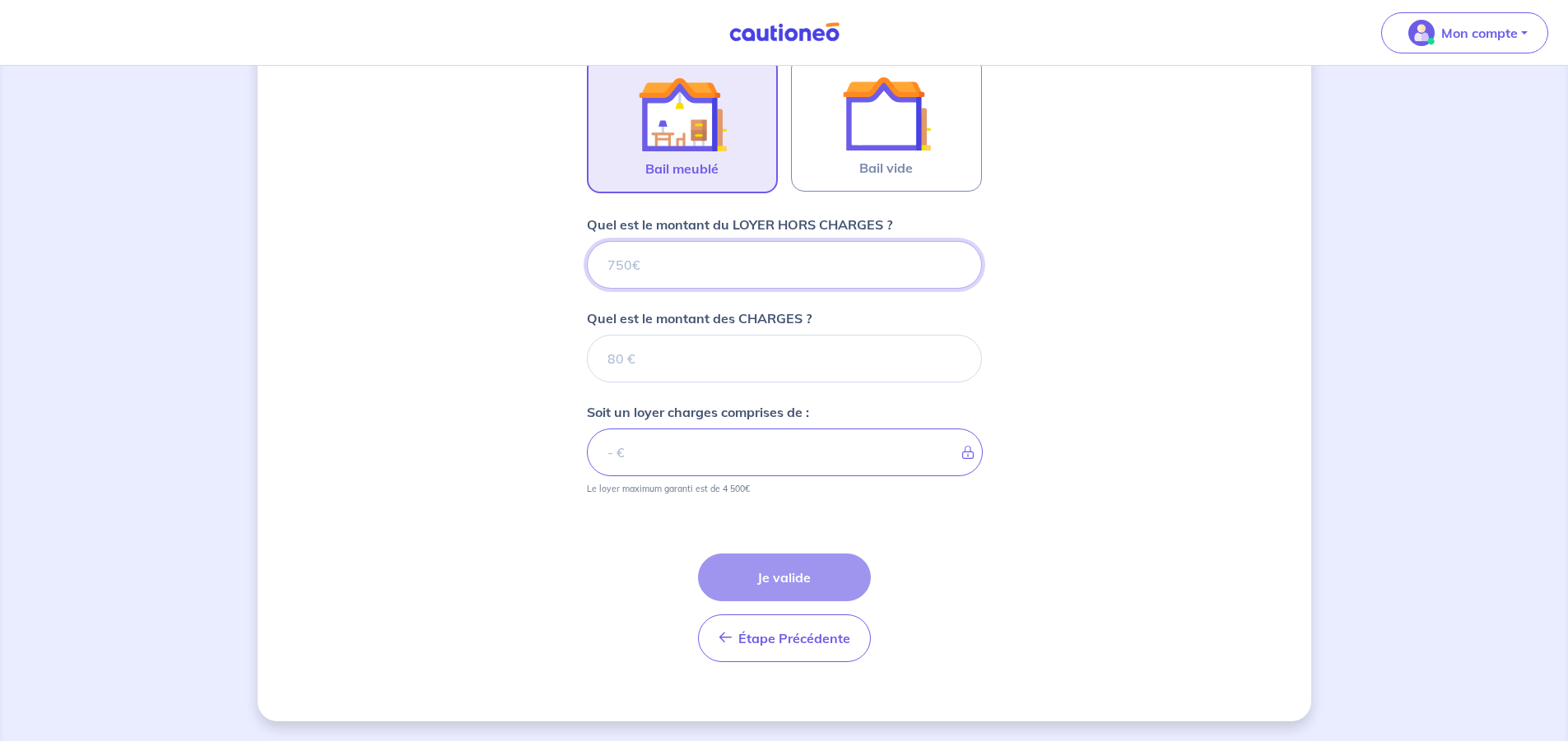
click at [646, 278] on input "Quel est le montant du LOYER HORS CHARGES ?" at bounding box center [784, 265] width 395 height 48
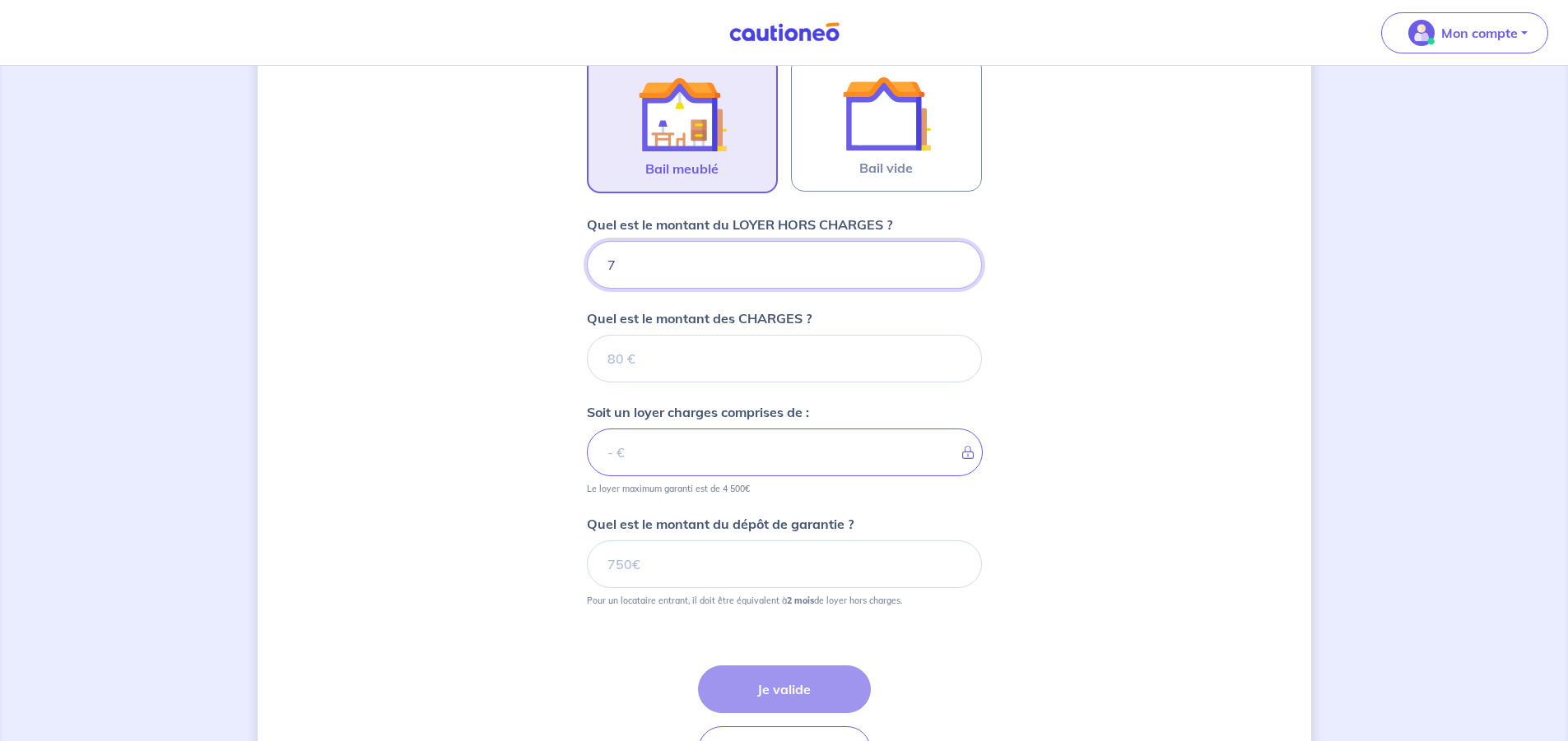
type input "75"
type input "750"
click at [633, 364] on input "Quel est le montant des CHARGES ?" at bounding box center [784, 358] width 395 height 48
type input "40"
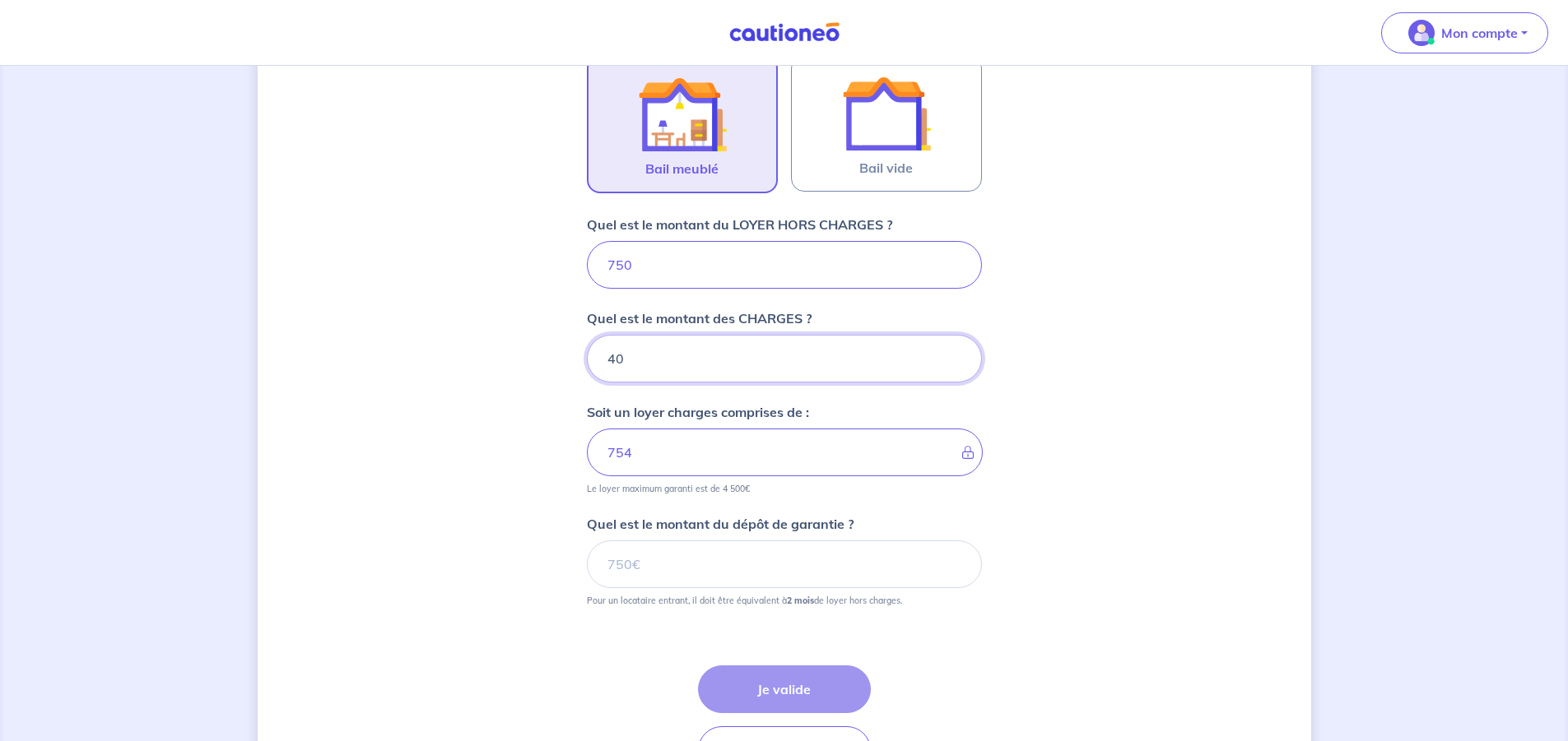
type input "790"
type input "40"
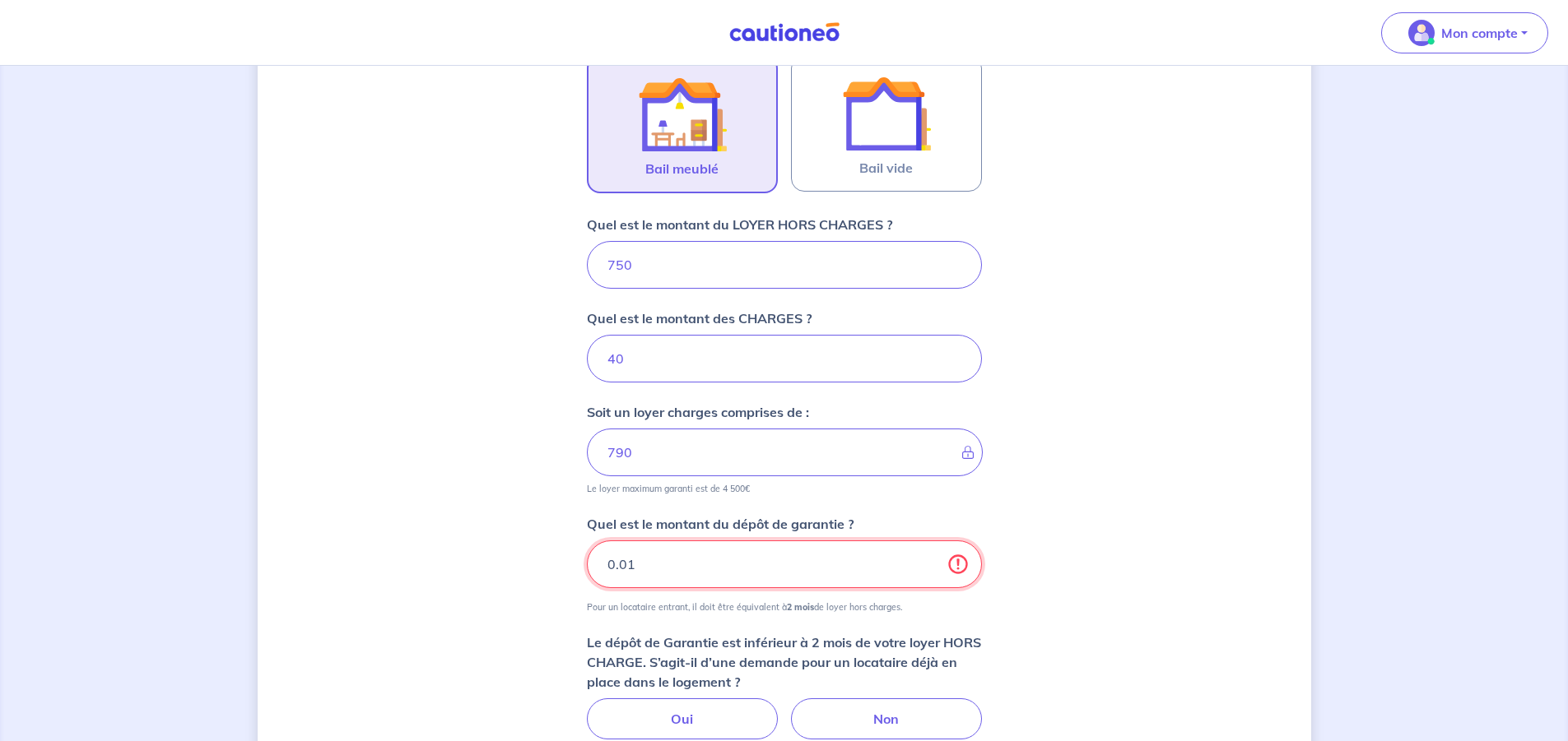
click at [956, 562] on input "0.01" at bounding box center [784, 564] width 395 height 48
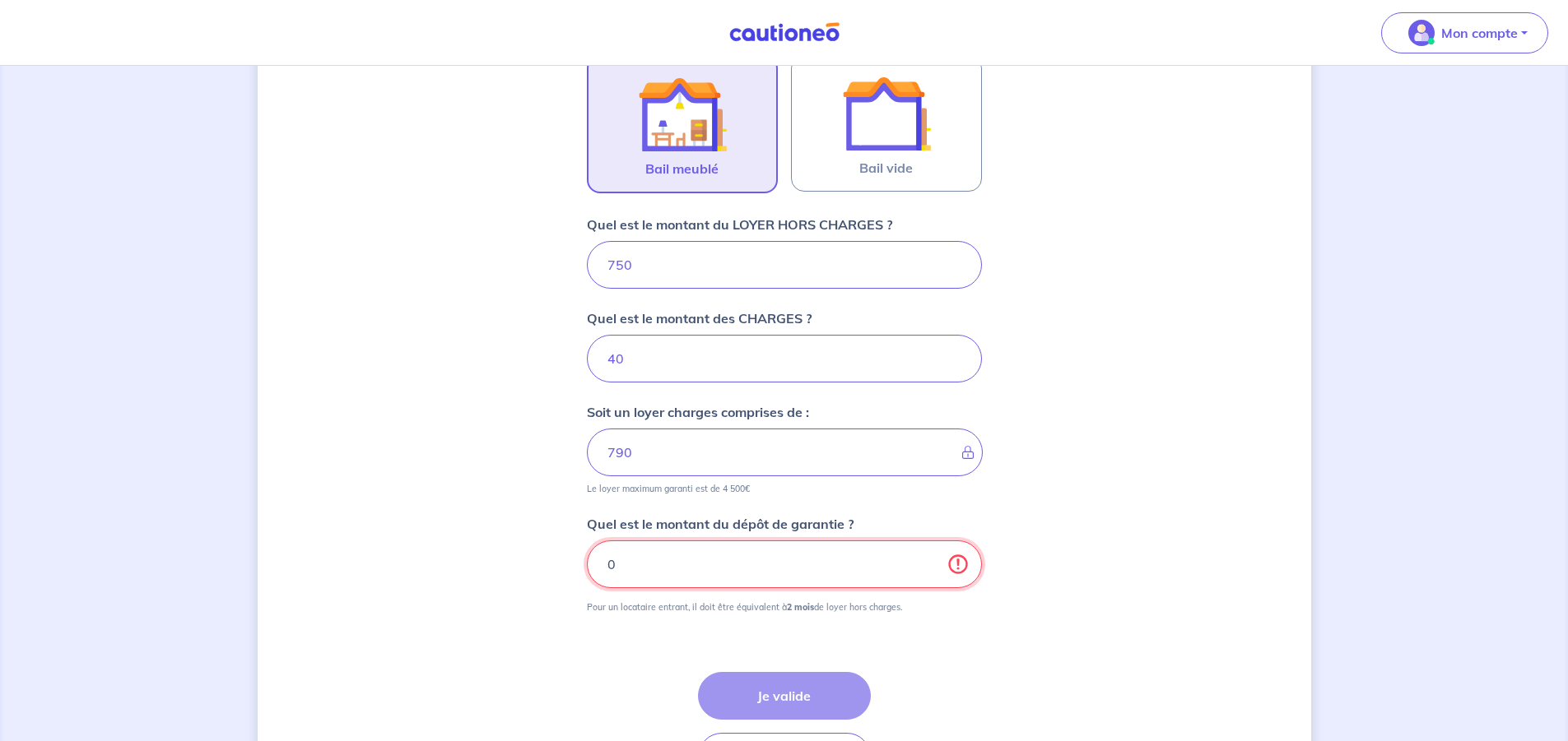
click at [926, 569] on input "0" at bounding box center [784, 564] width 395 height 48
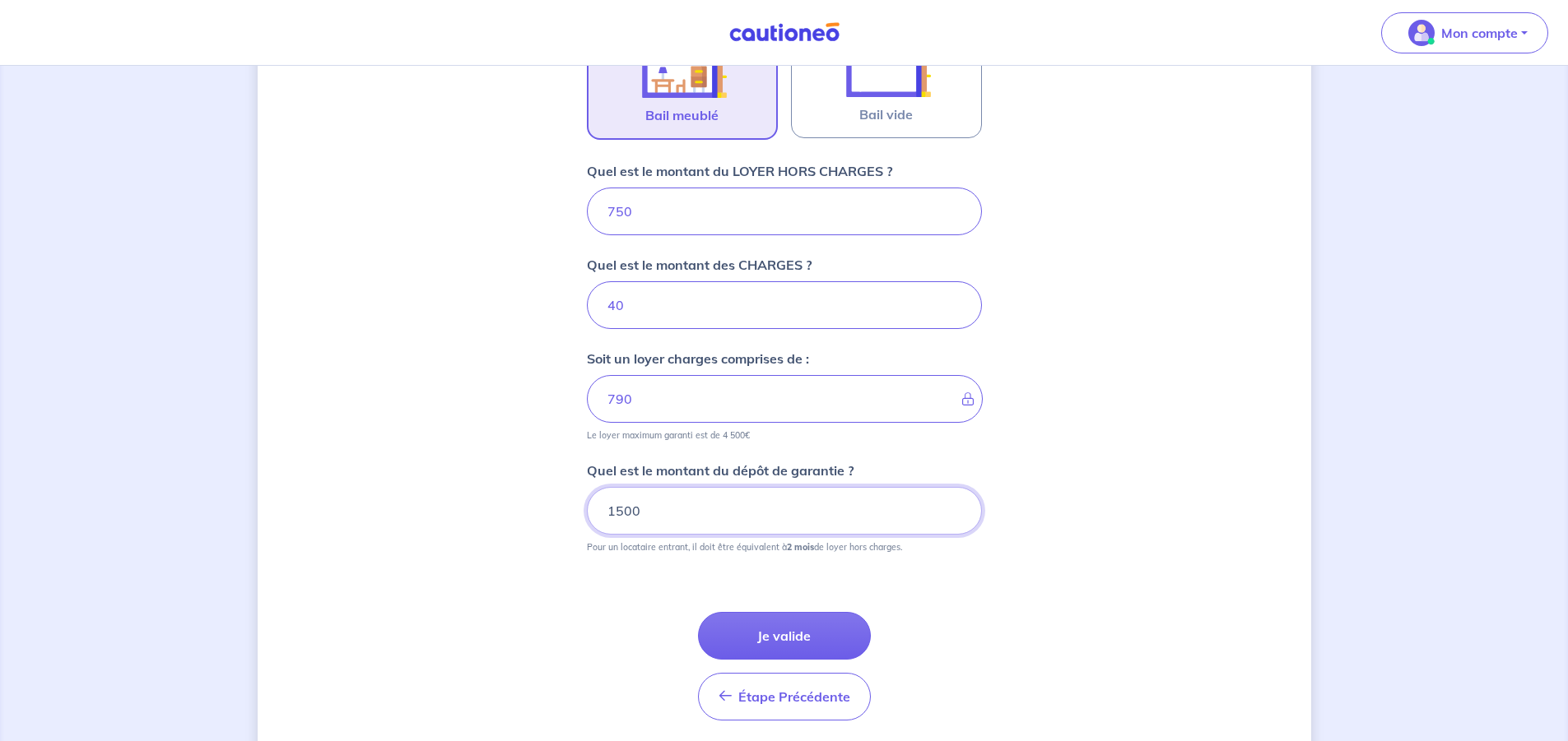
scroll to position [610, 0]
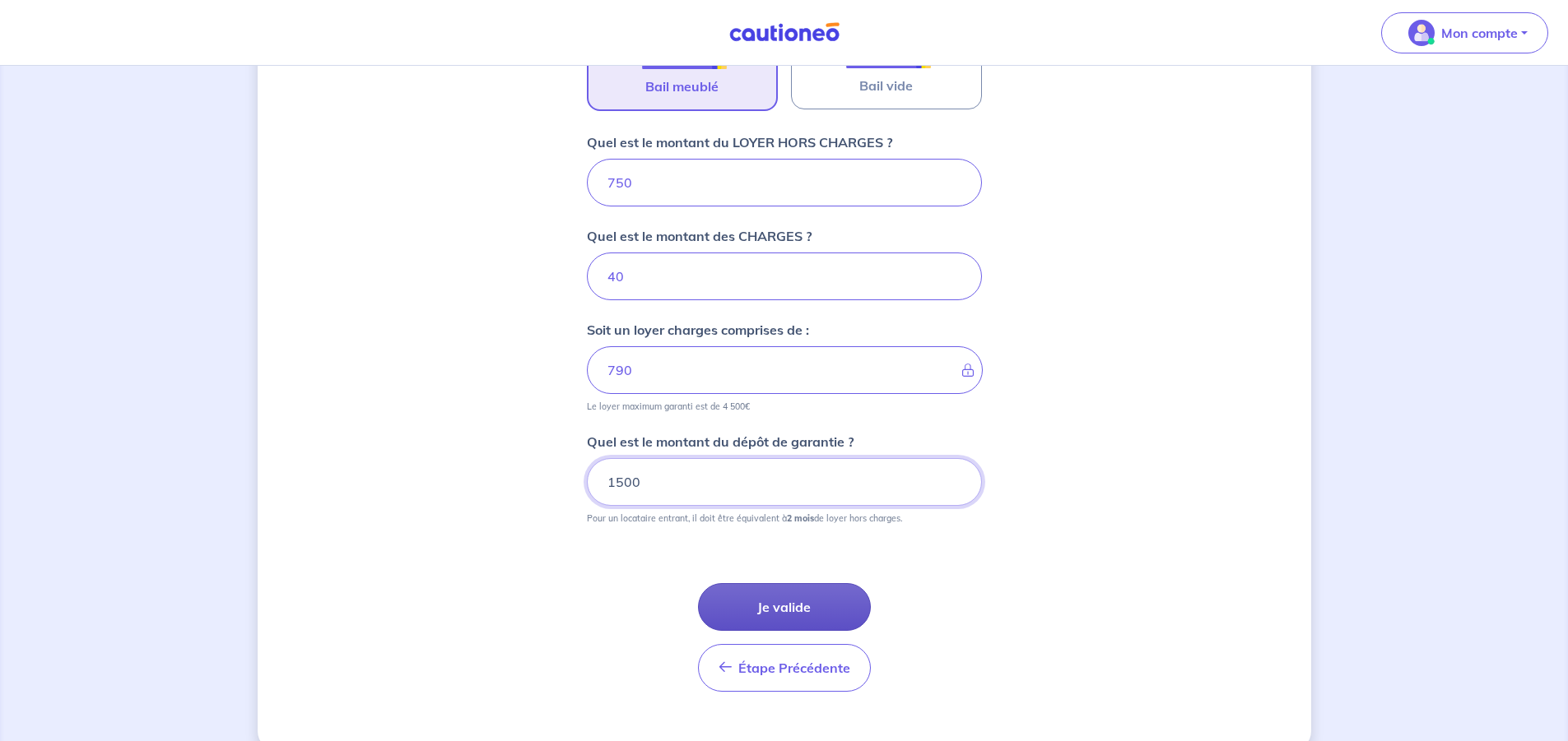
type input "1500"
click at [769, 601] on button "Je valide" at bounding box center [784, 607] width 173 height 48
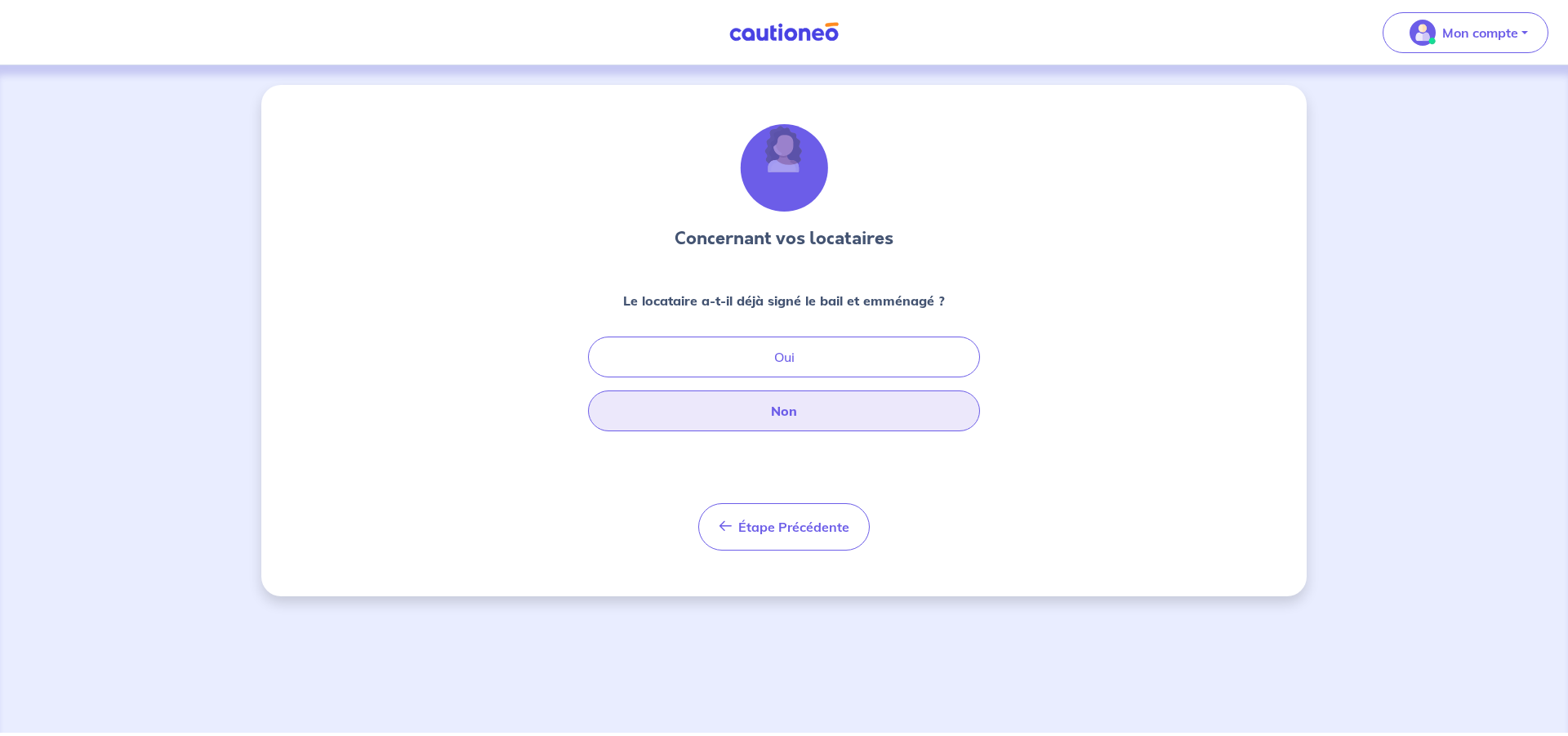
click at [795, 408] on button "Non" at bounding box center [784, 411] width 392 height 41
